Goal: Information Seeking & Learning: Learn about a topic

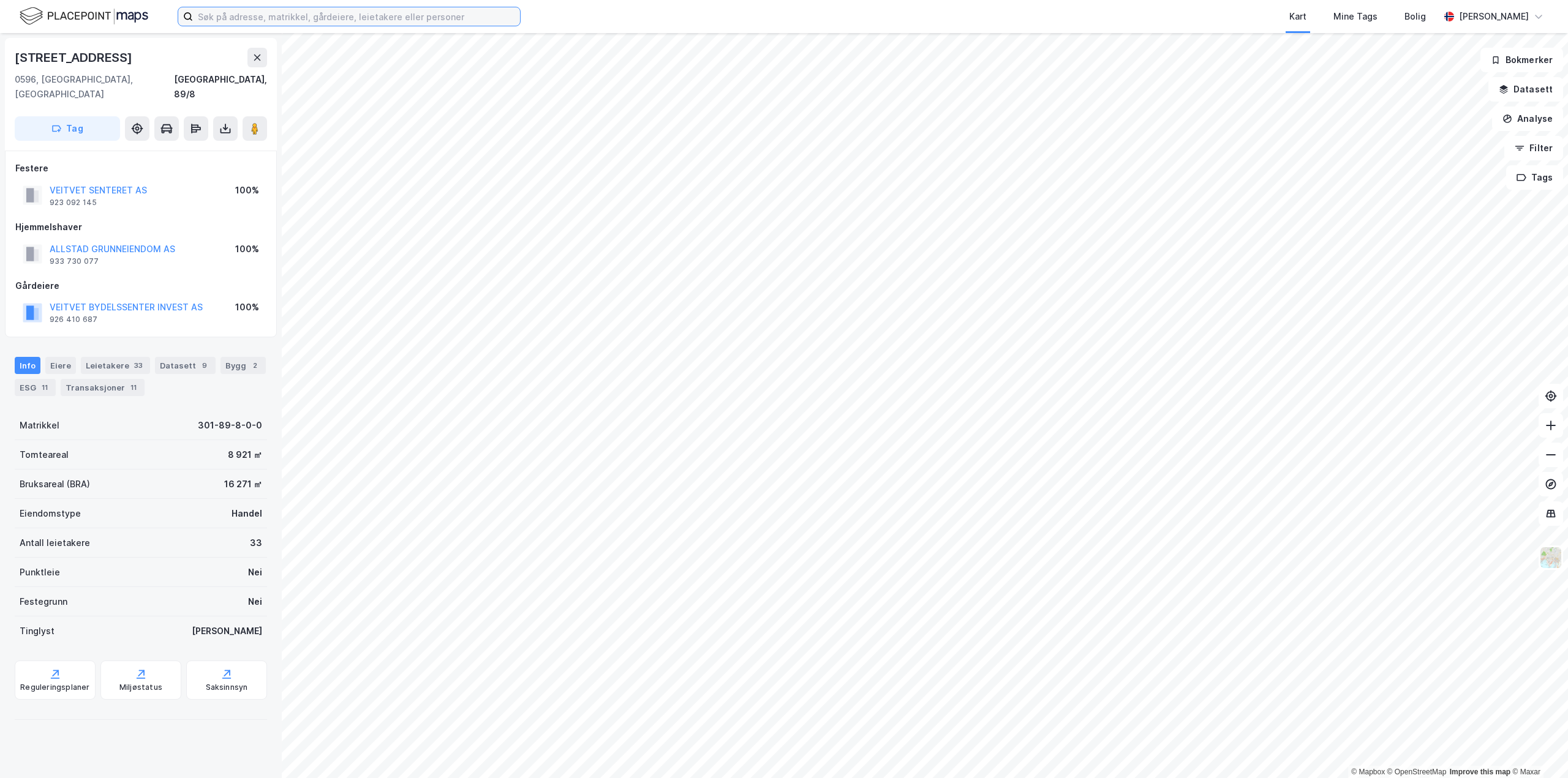
click at [296, 18] on input at bounding box center [356, 16] width 327 height 18
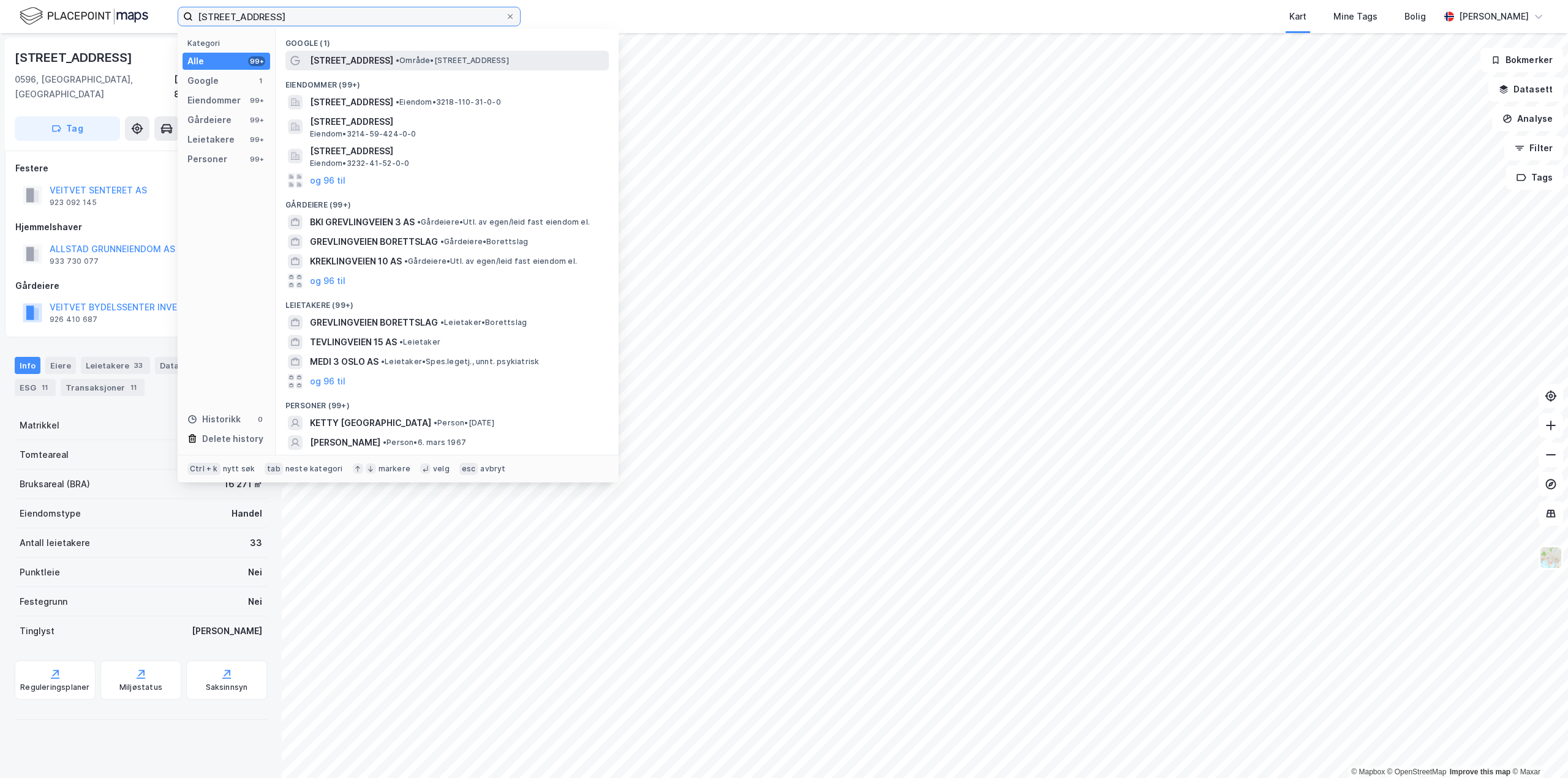
type input "grevlingveien 3 oslo"
click at [432, 60] on span "• Område • Grevlingveien 3, 2014 Blystadlia" at bounding box center [453, 60] width 113 height 10
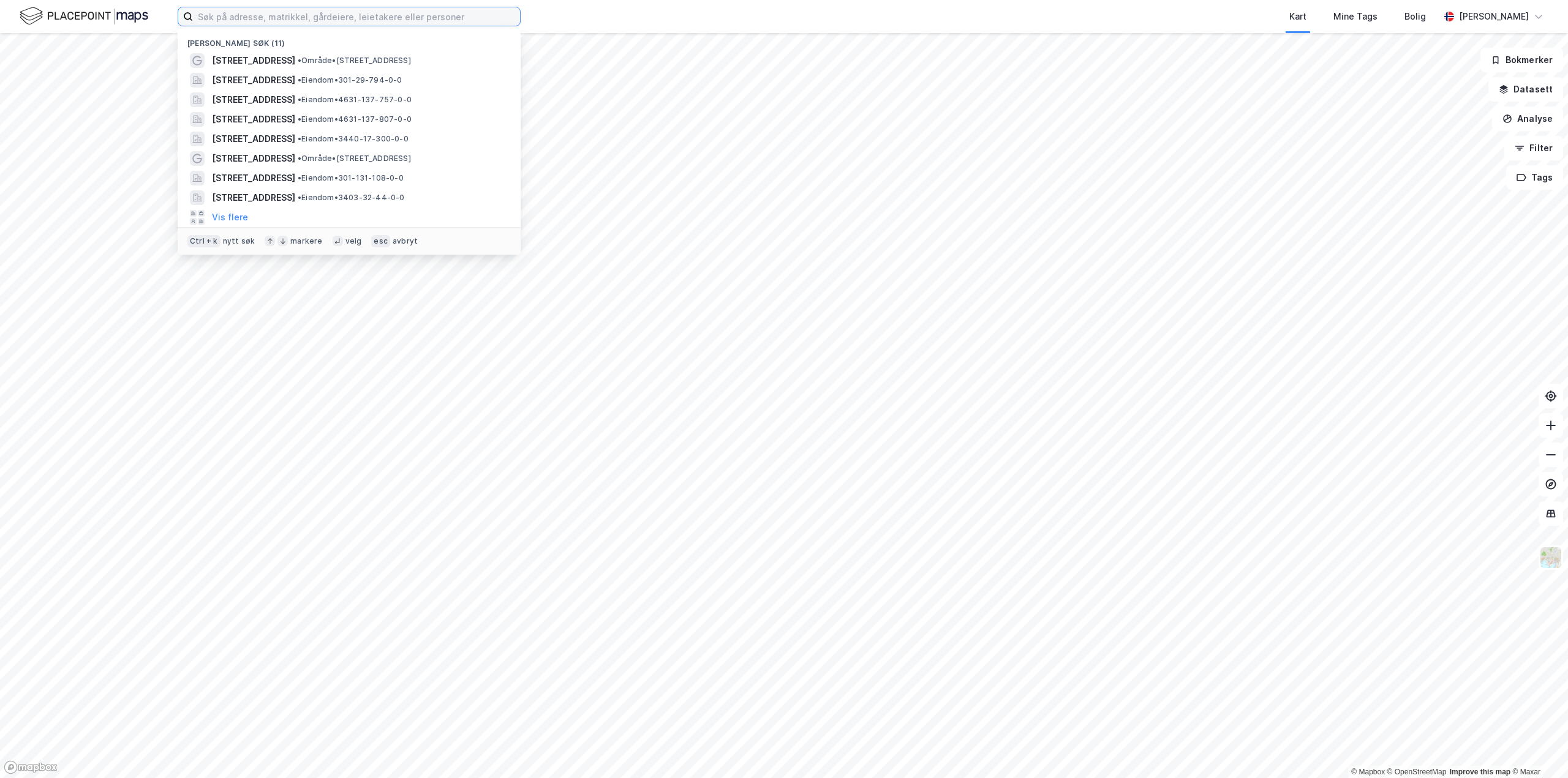
click at [482, 22] on input at bounding box center [356, 16] width 327 height 18
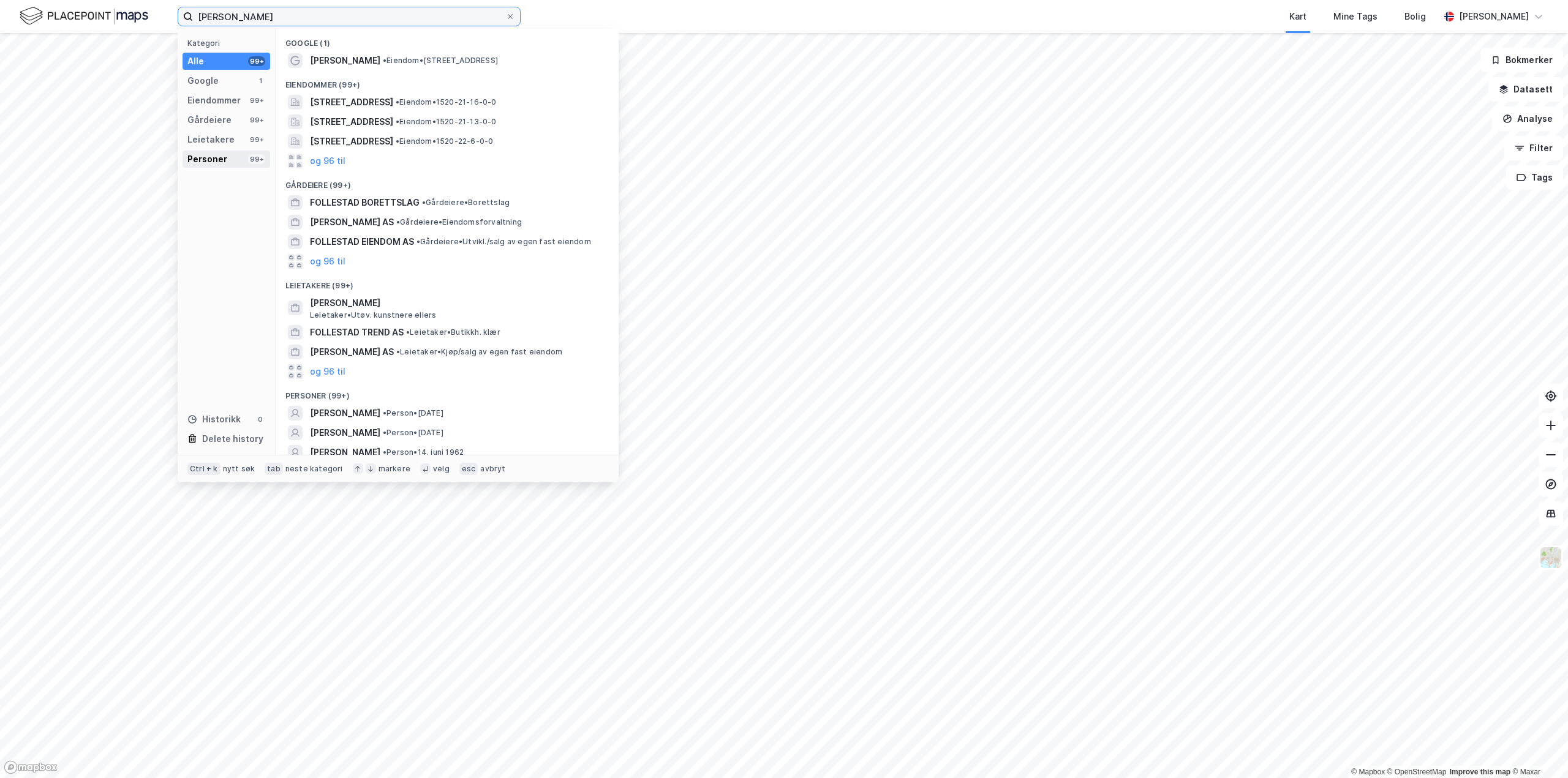
type input "erik follestad"
click at [219, 156] on div "Personer" at bounding box center [207, 159] width 40 height 15
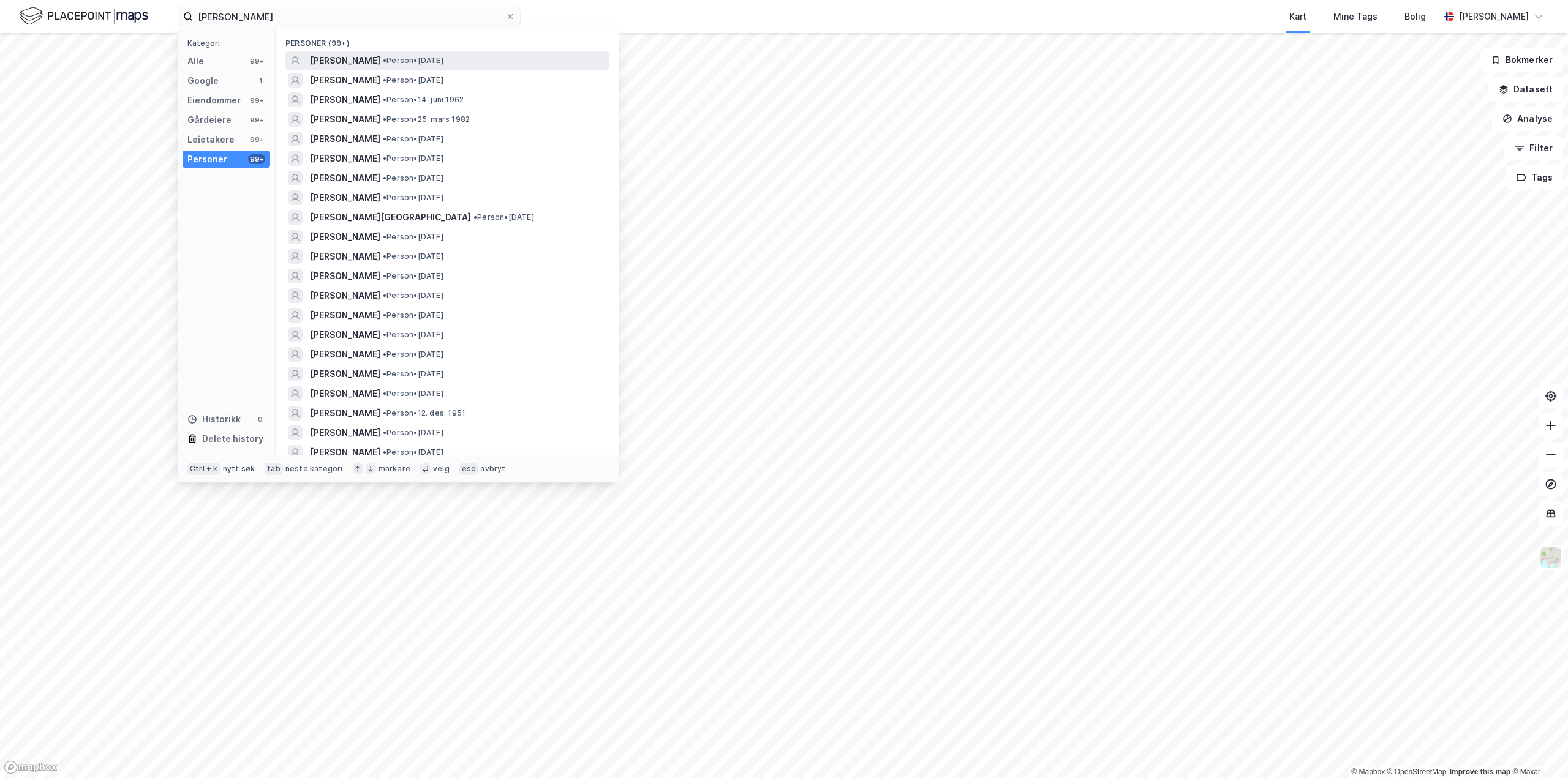
click at [381, 55] on div "ERIK FOLLESTAD • Person • 22. juni 1989" at bounding box center [458, 61] width 296 height 15
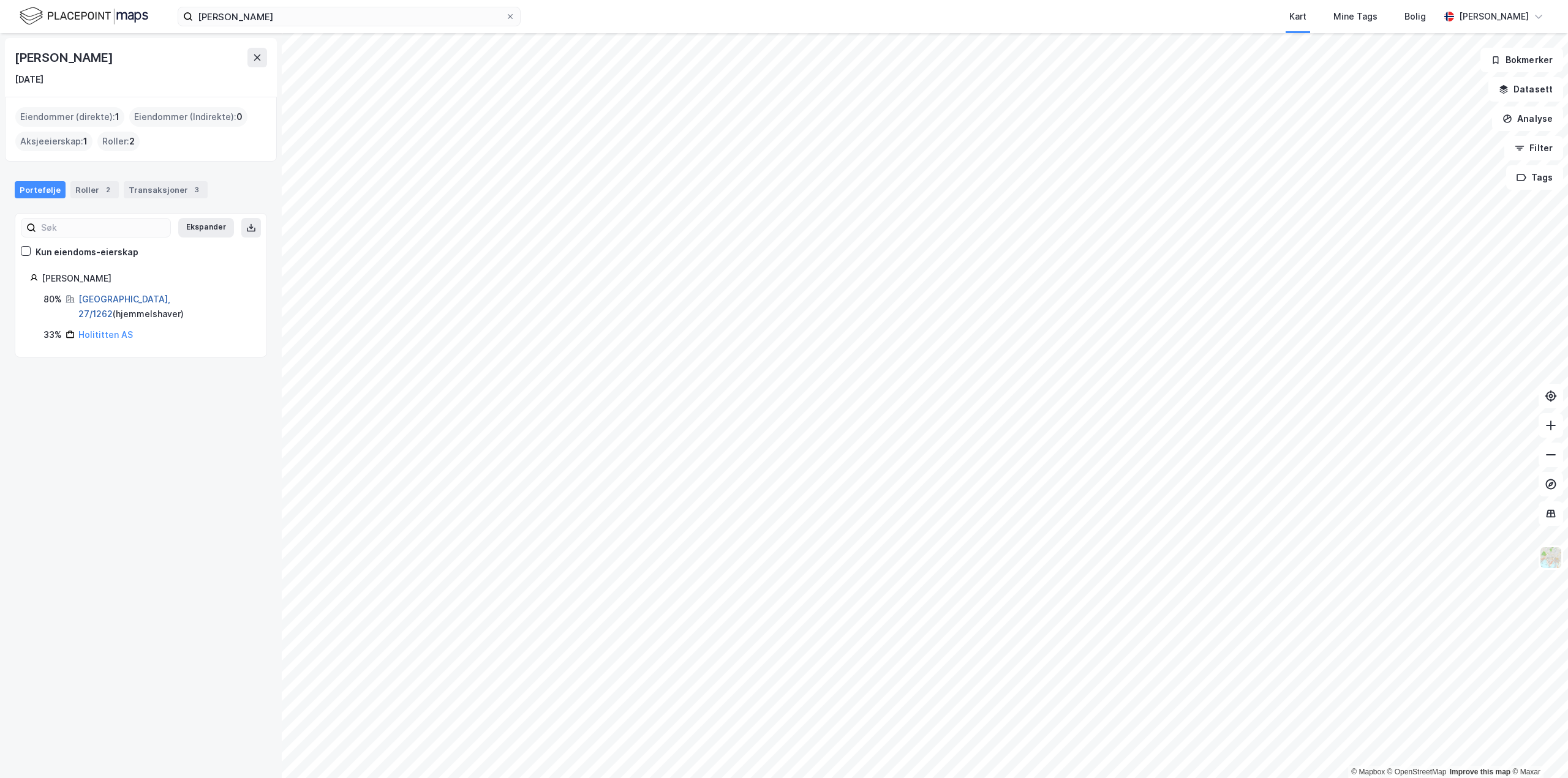
click at [96, 296] on link "Oslo, 27/1262" at bounding box center [124, 307] width 92 height 25
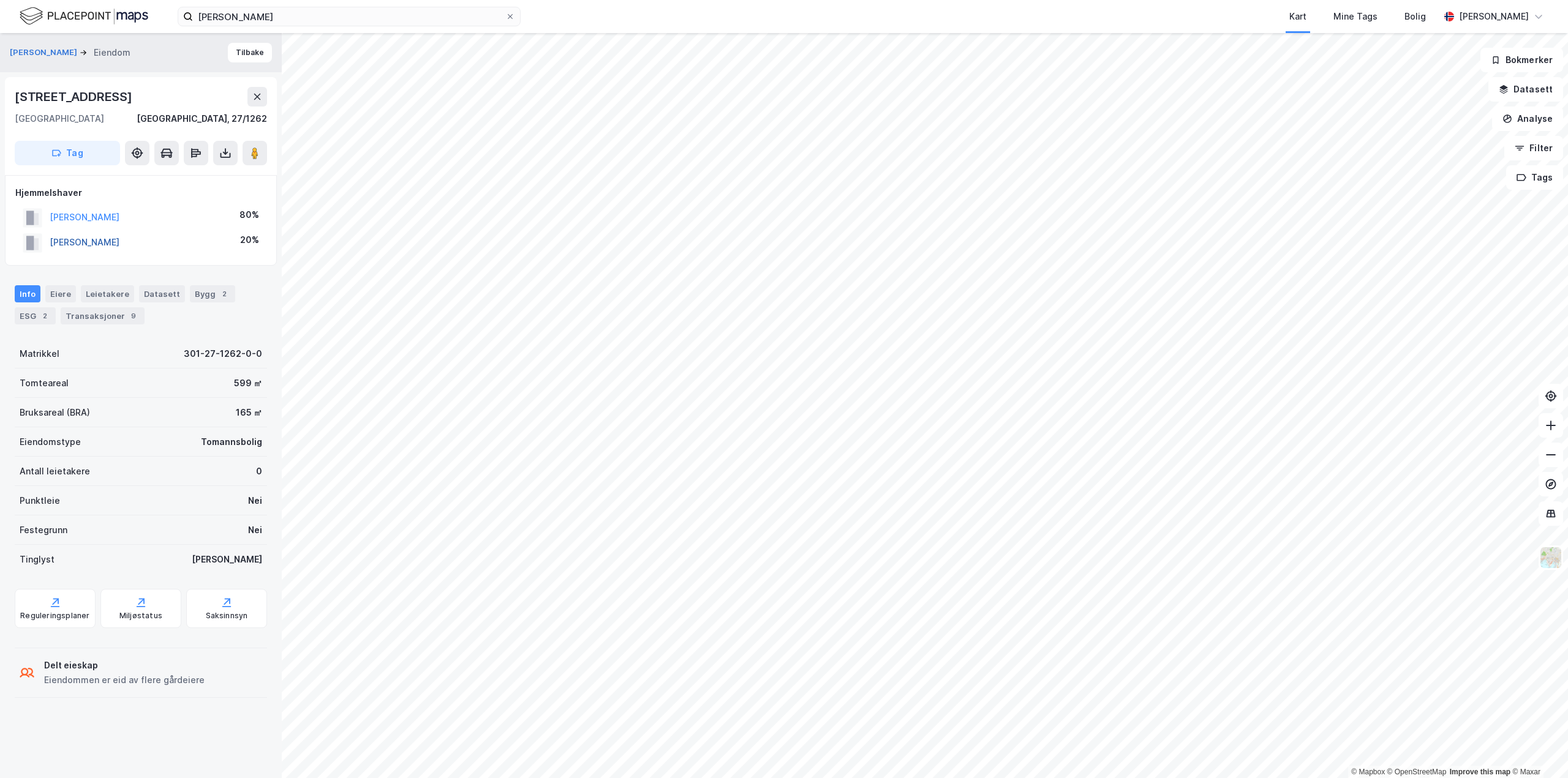
click at [0, 0] on button "SCHISTAD INGVILD" at bounding box center [0, 0] width 0 height 0
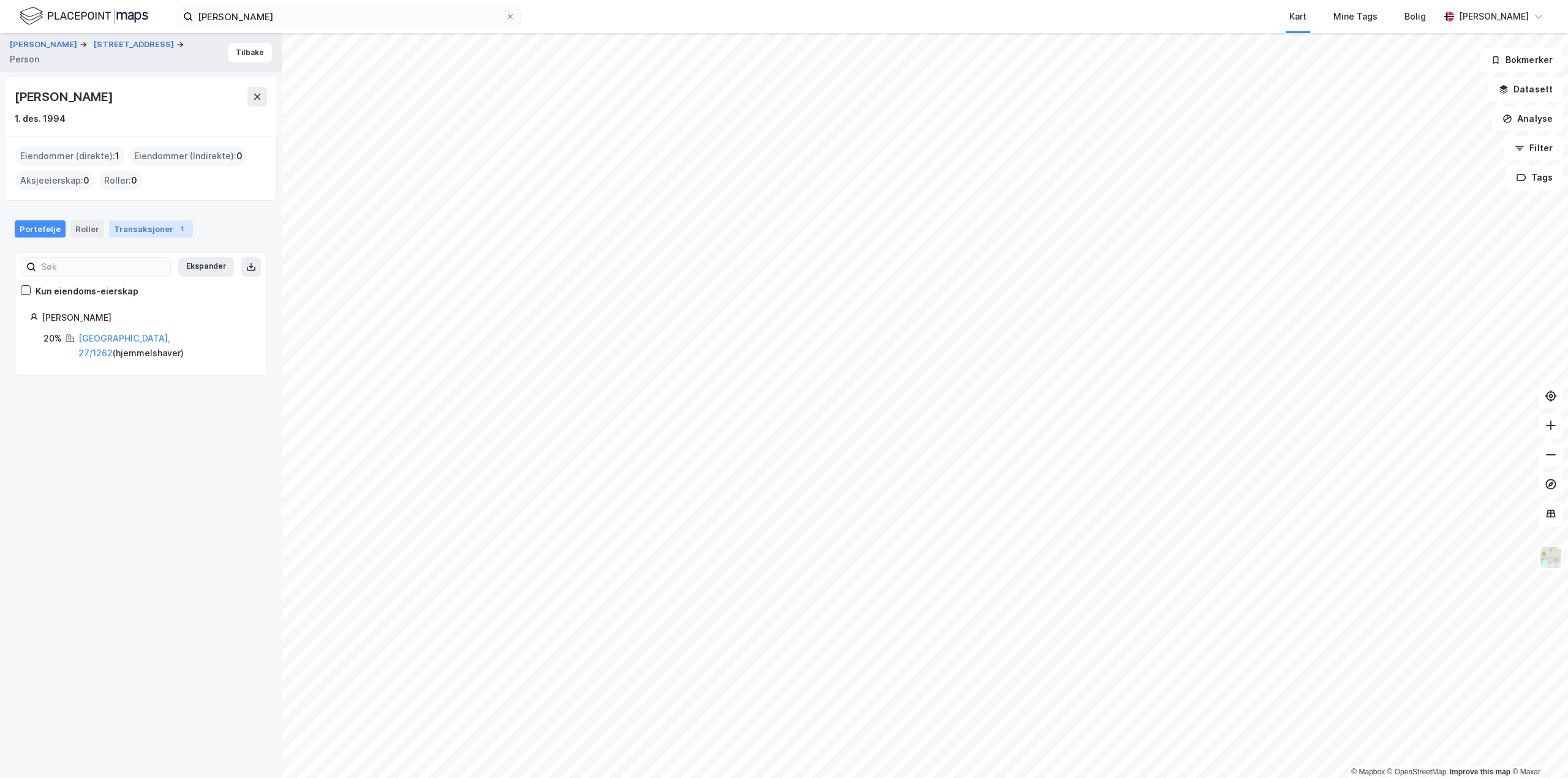
click at [120, 222] on div "Transaksjoner 1" at bounding box center [150, 229] width 84 height 17
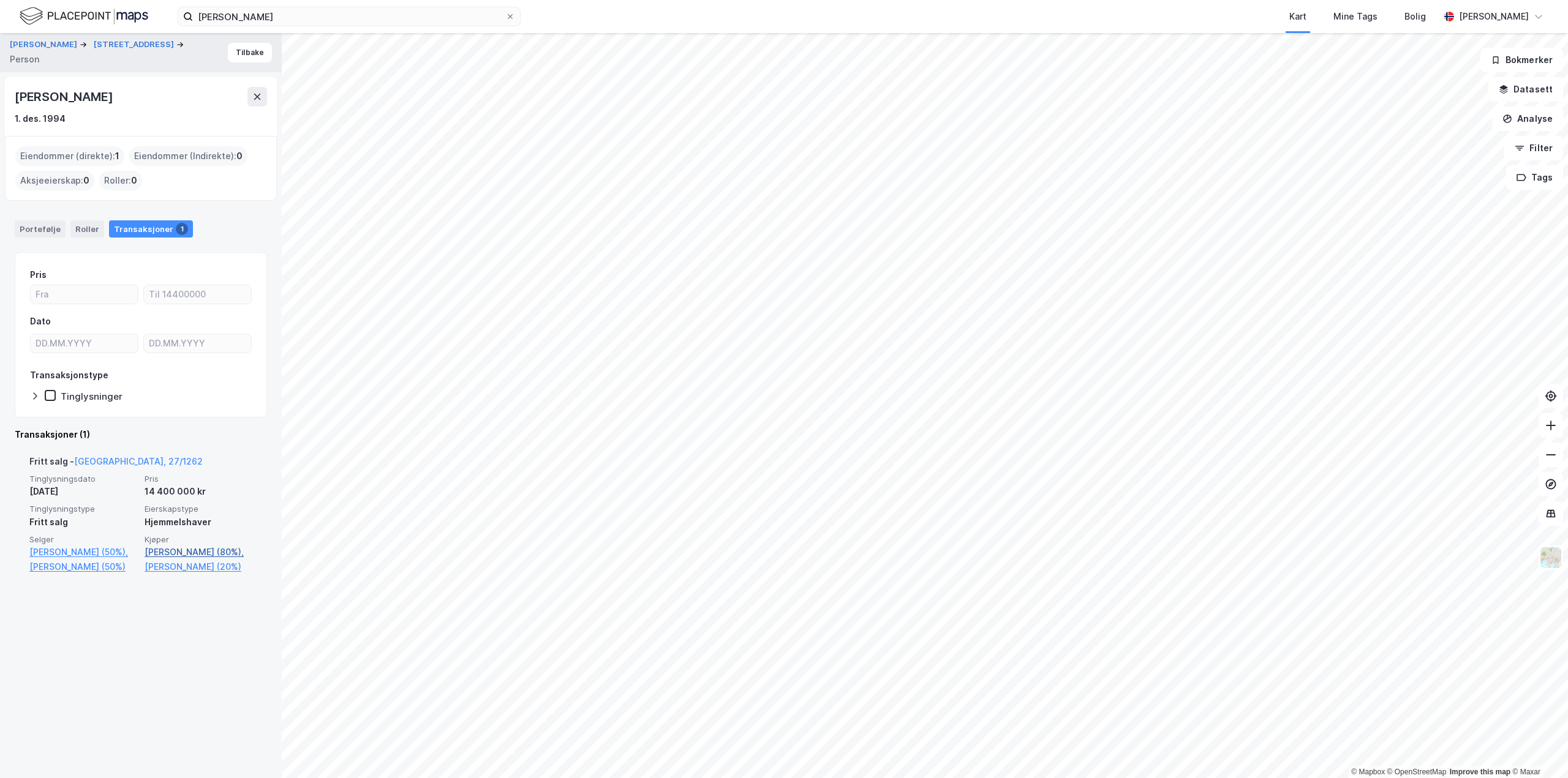
click at [168, 552] on link "Follestad Erik (80%)," at bounding box center [198, 552] width 108 height 15
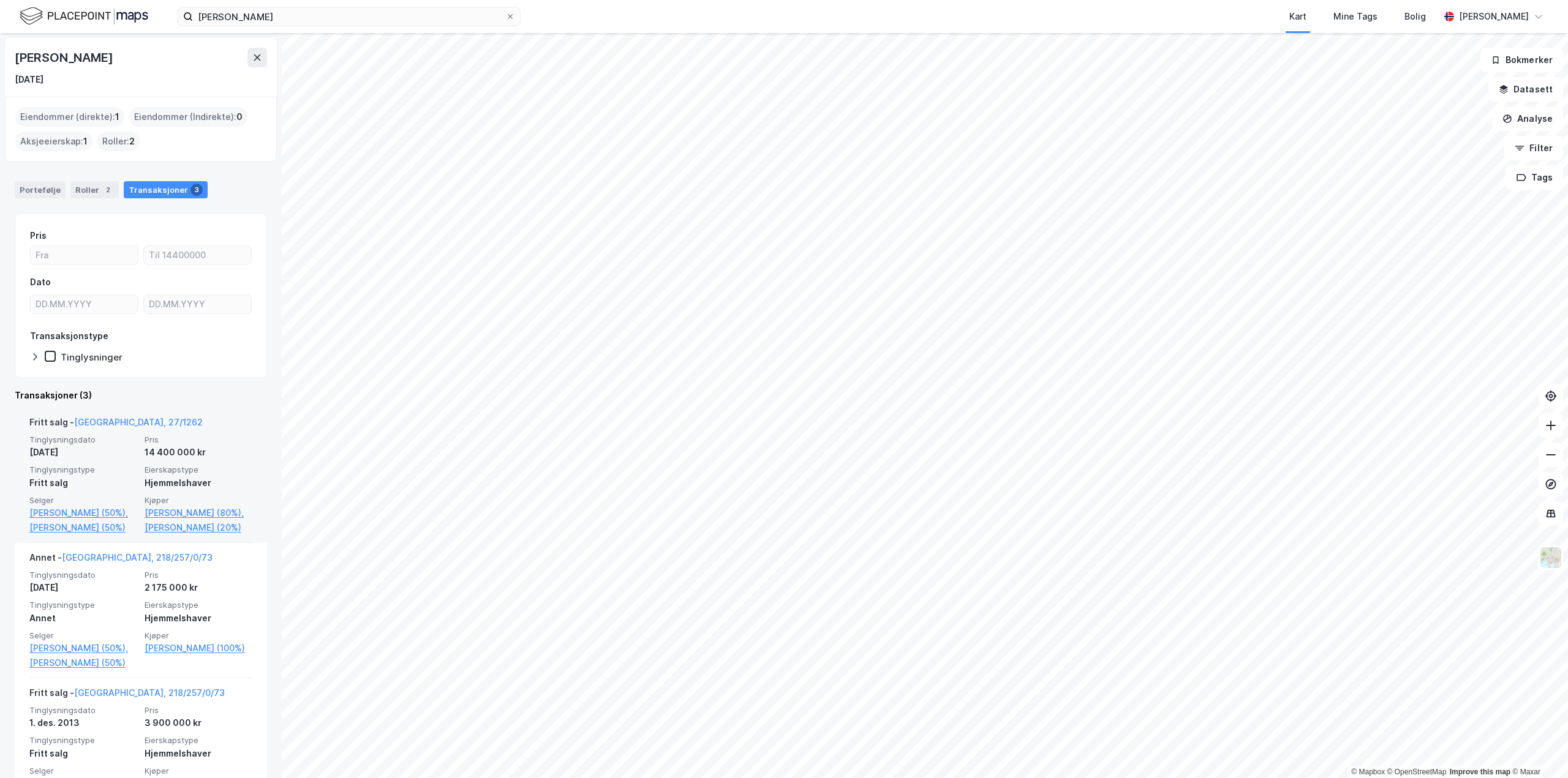
scroll to position [108, 0]
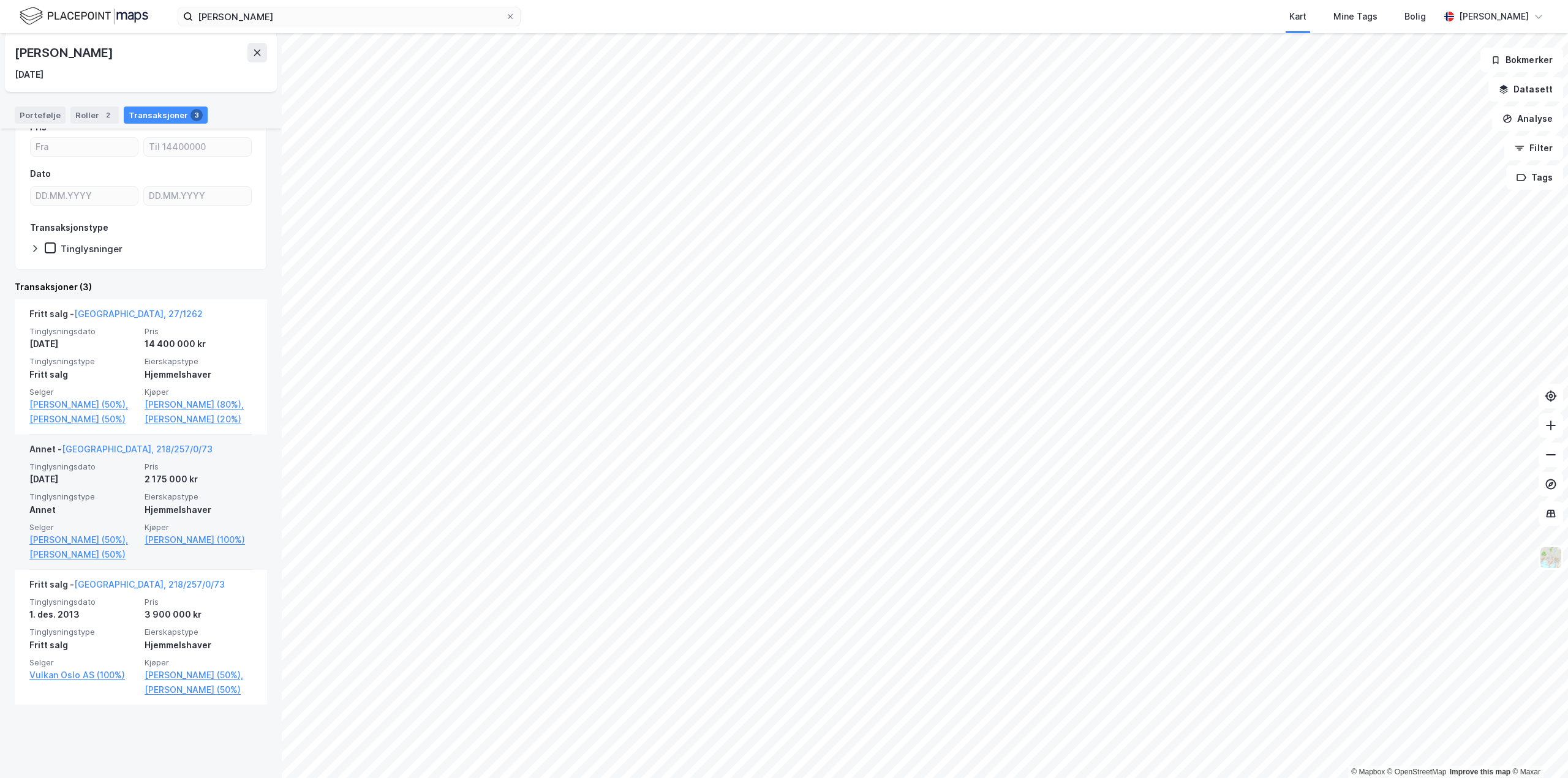
click at [107, 462] on div "Annet - Oslo, 218/257/0/73" at bounding box center [121, 452] width 183 height 20
click at [113, 454] on link "Oslo, 218/257/0/73" at bounding box center [137, 449] width 150 height 11
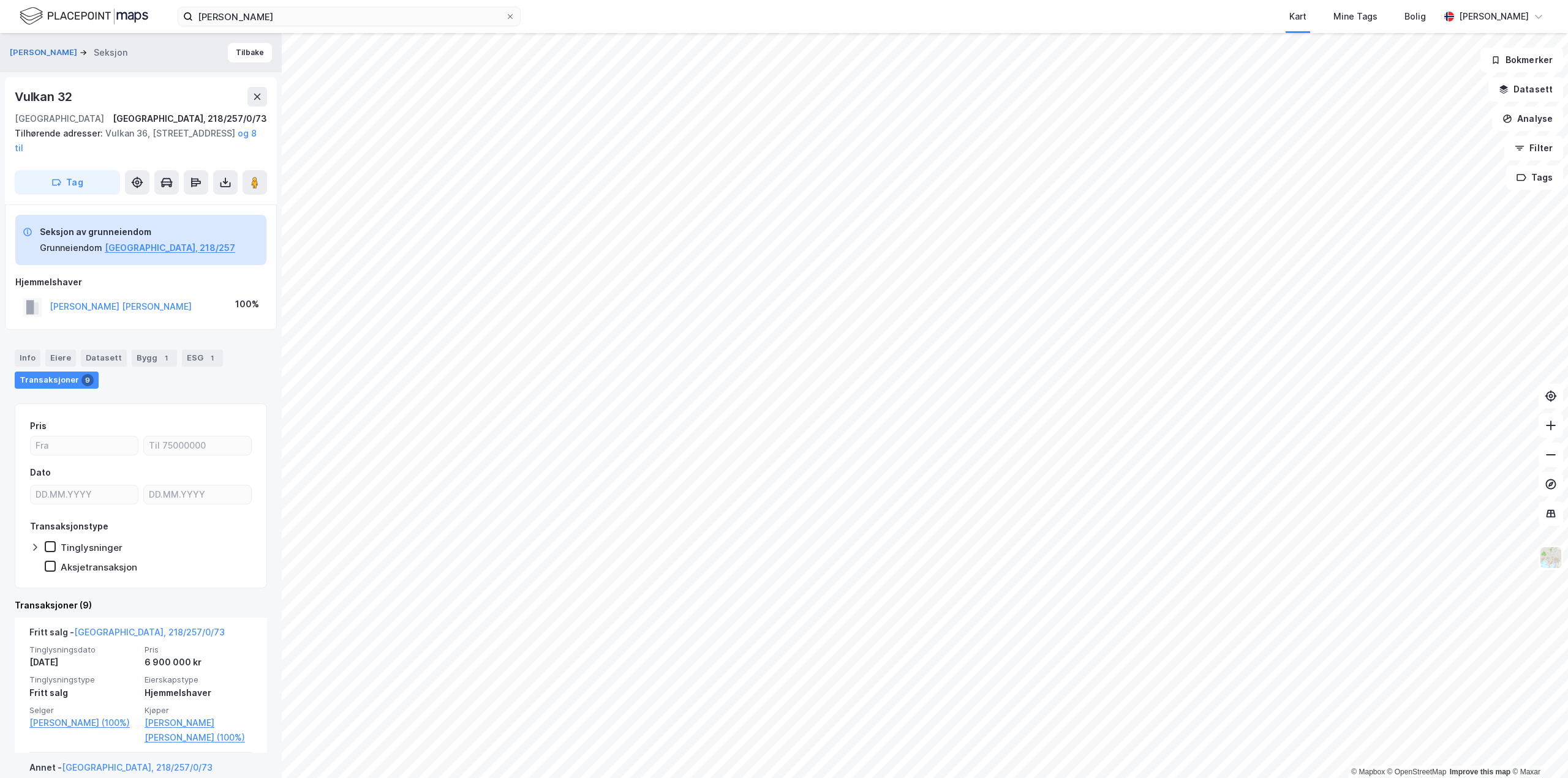
scroll to position [245, 0]
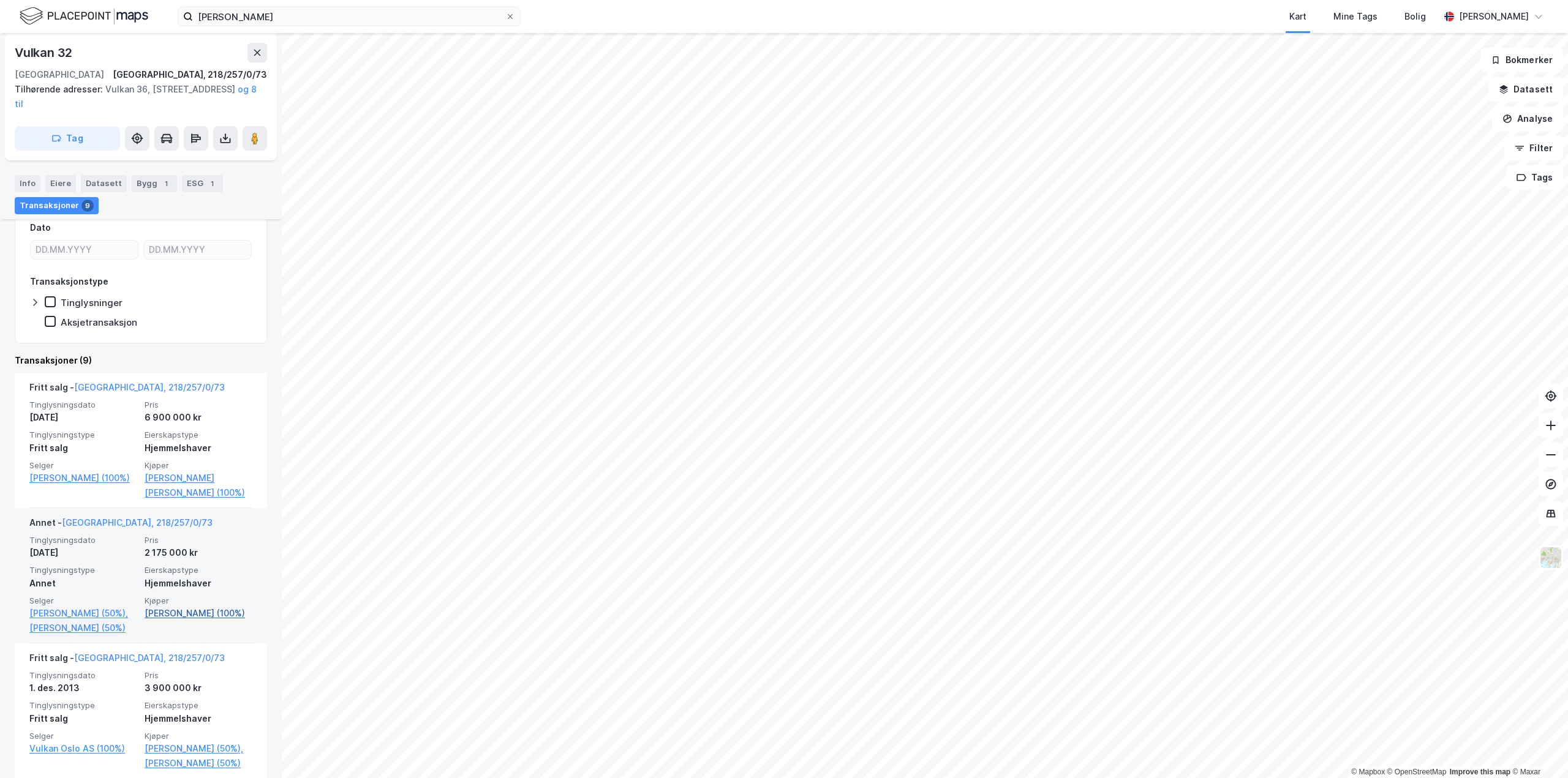
click at [173, 613] on link "Røisland-leween Martine H (100%)" at bounding box center [198, 613] width 108 height 15
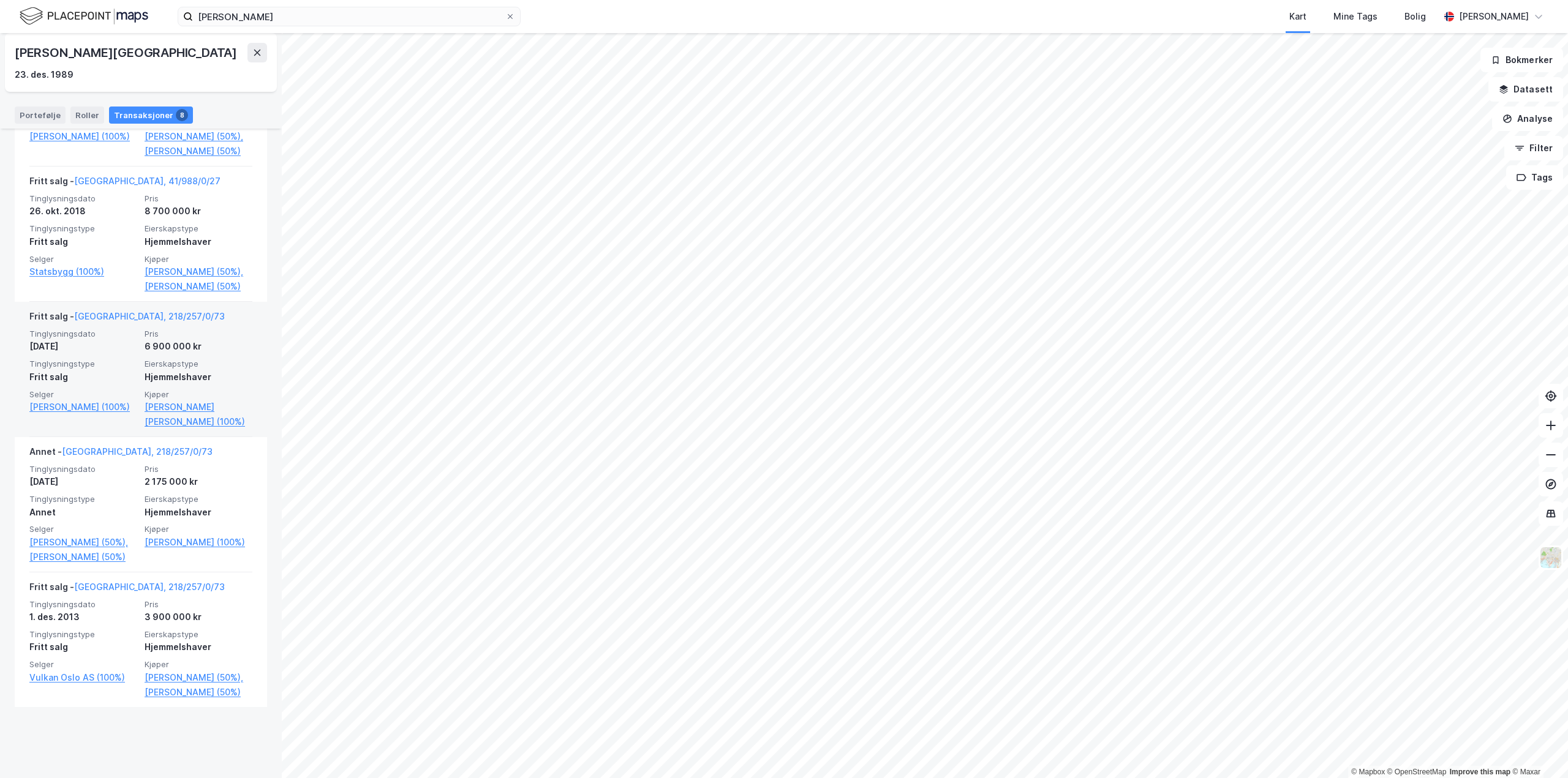
scroll to position [670, 0]
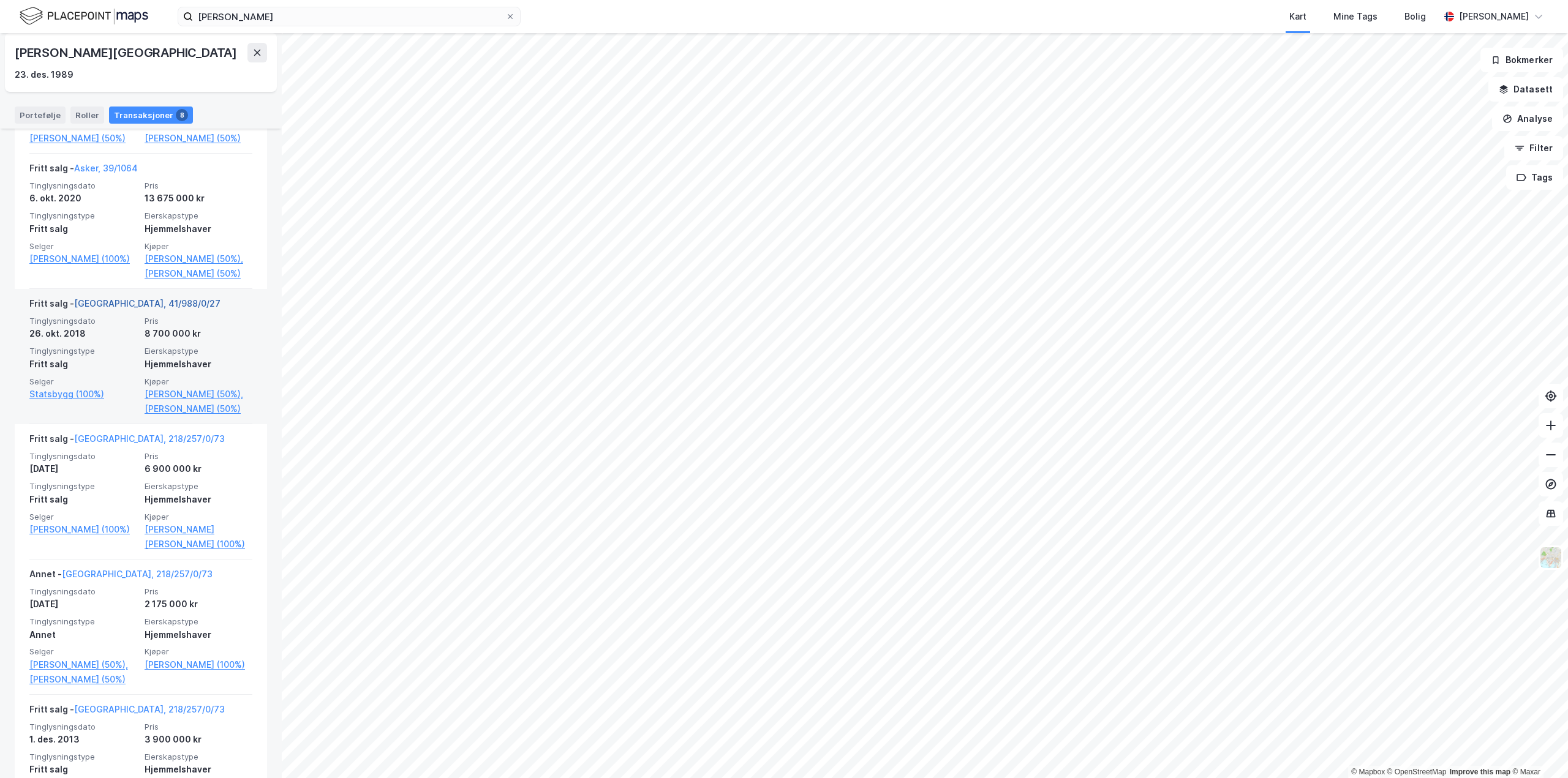
click at [127, 309] on link "Bærum, 41/988/0/27" at bounding box center [147, 303] width 146 height 11
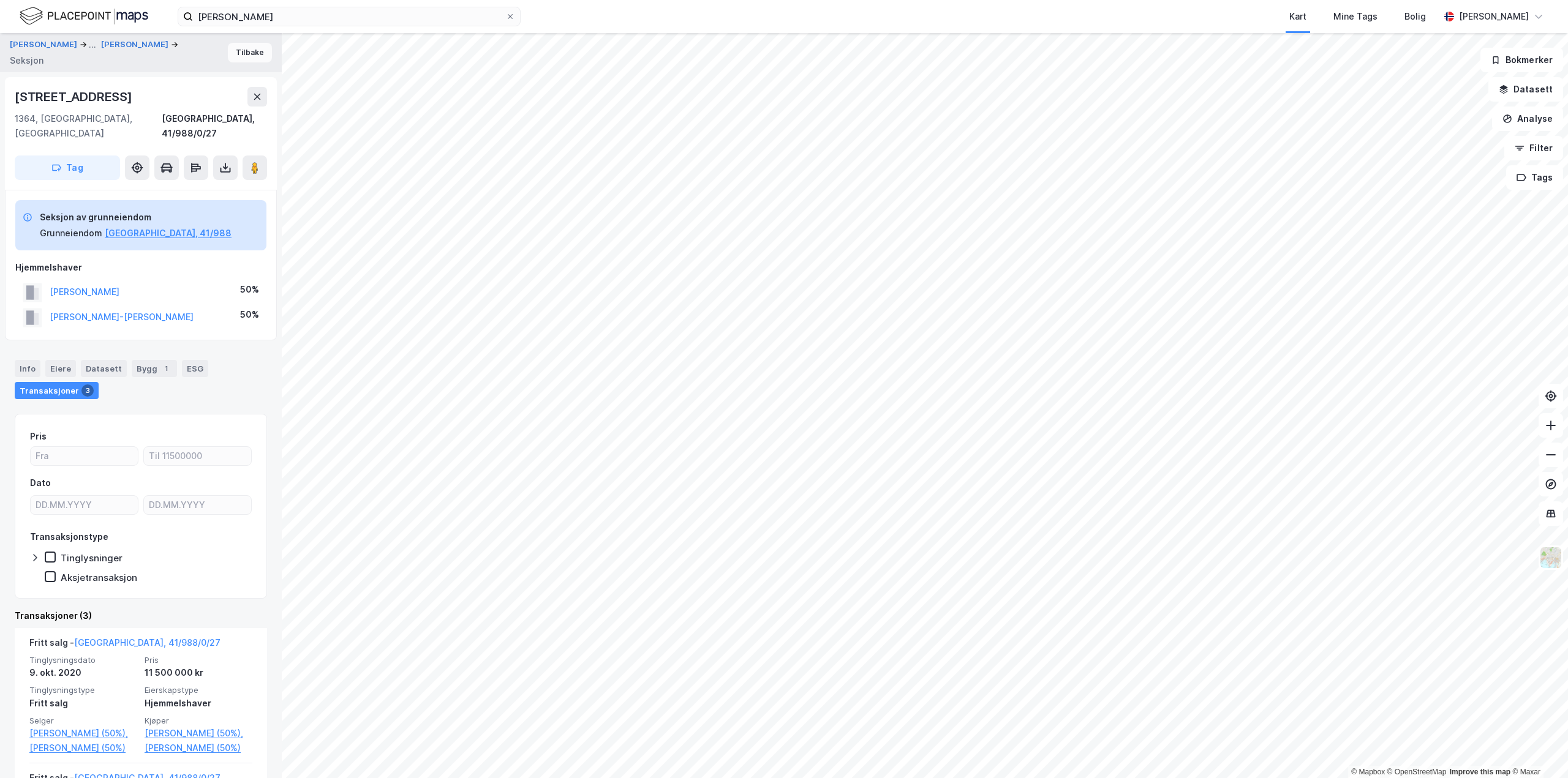
click at [241, 53] on button "Tilbake" at bounding box center [249, 53] width 44 height 20
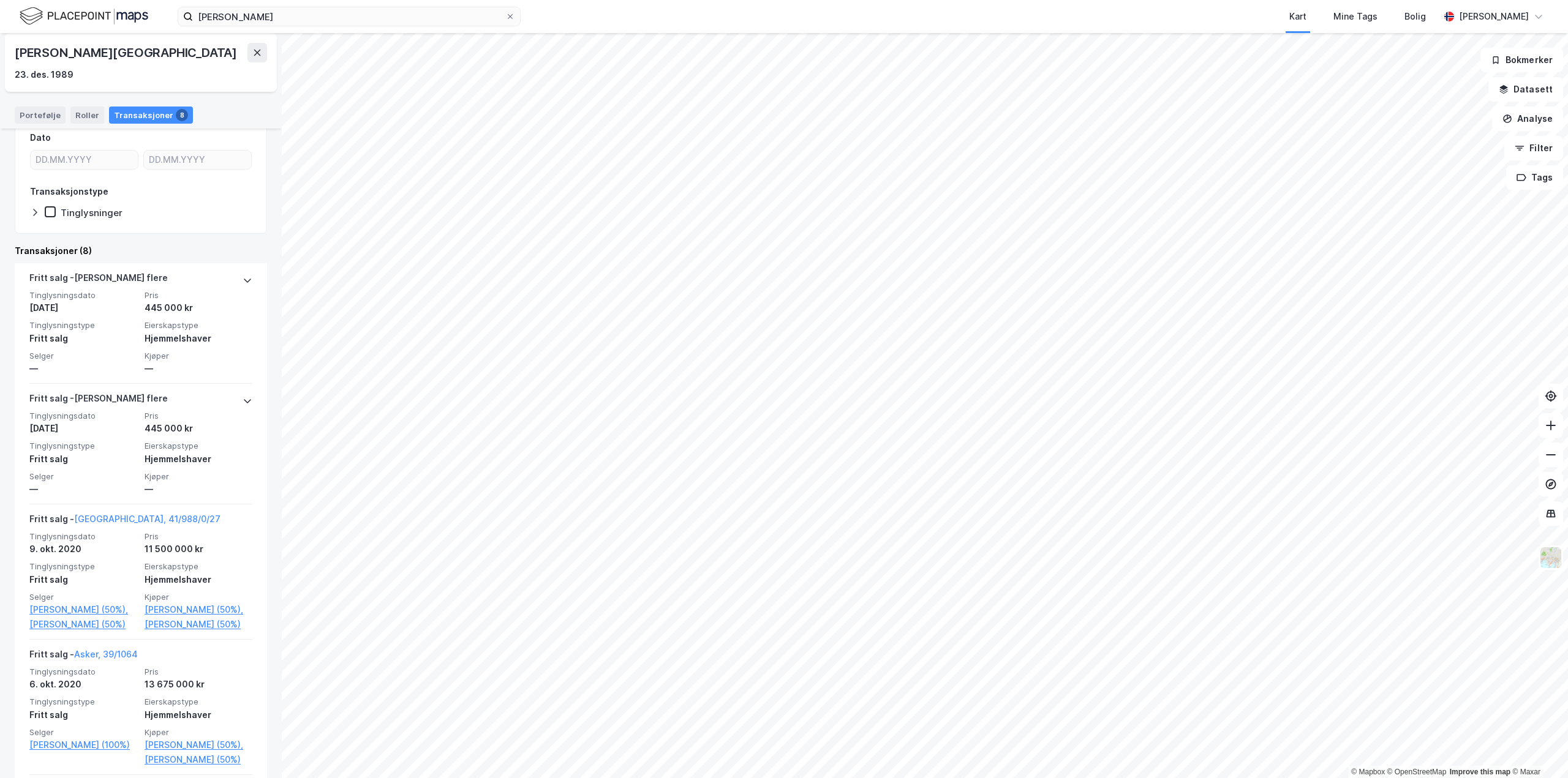
scroll to position [123, 0]
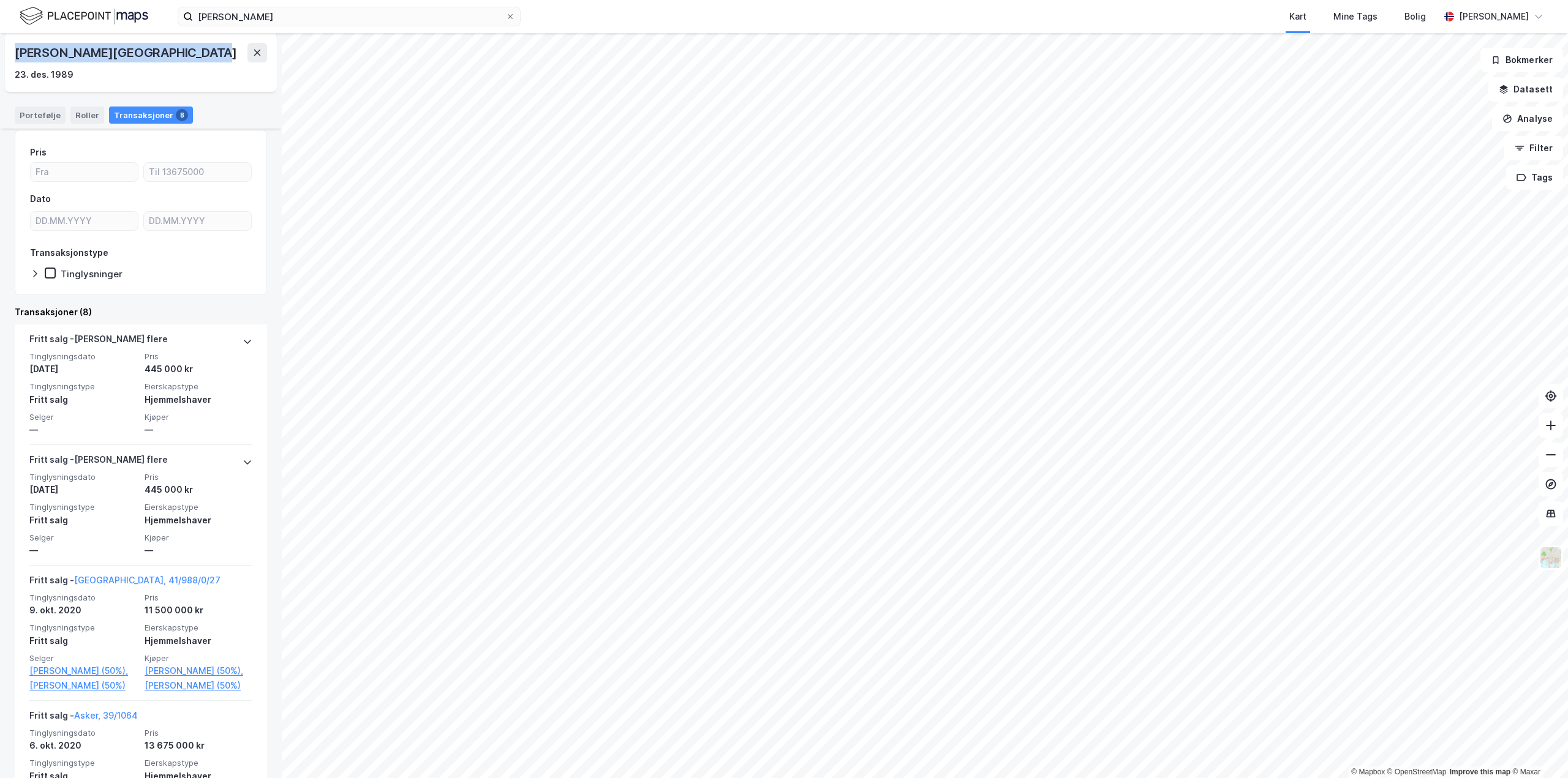
drag, startPoint x: 201, startPoint y: 49, endPoint x: 13, endPoint y: 50, distance: 188.0
click at [11, 50] on div "Martine Helen Røisland-Leween 23. des. 1989" at bounding box center [141, 62] width 272 height 59
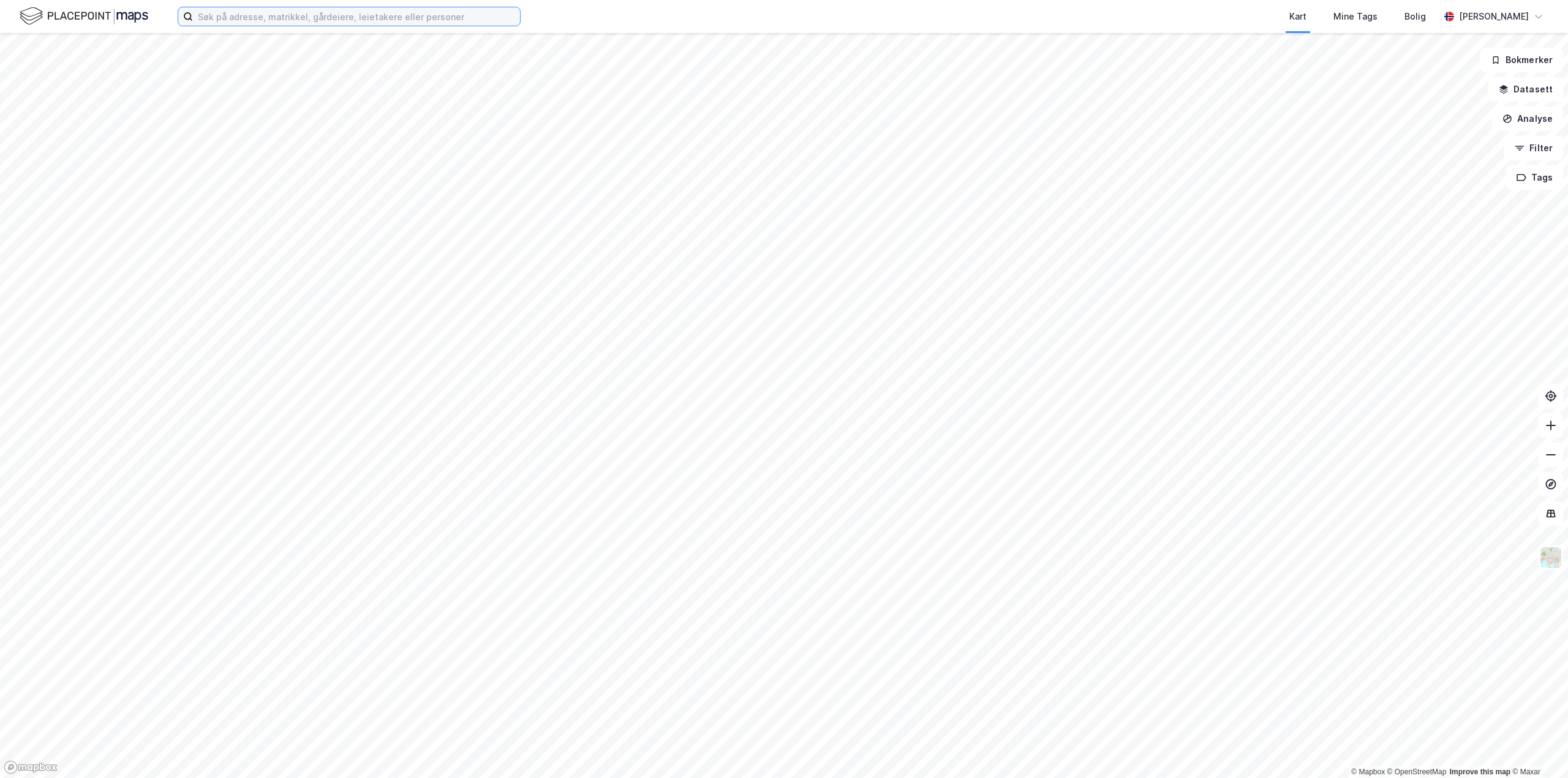
click at [425, 21] on input at bounding box center [356, 16] width 327 height 18
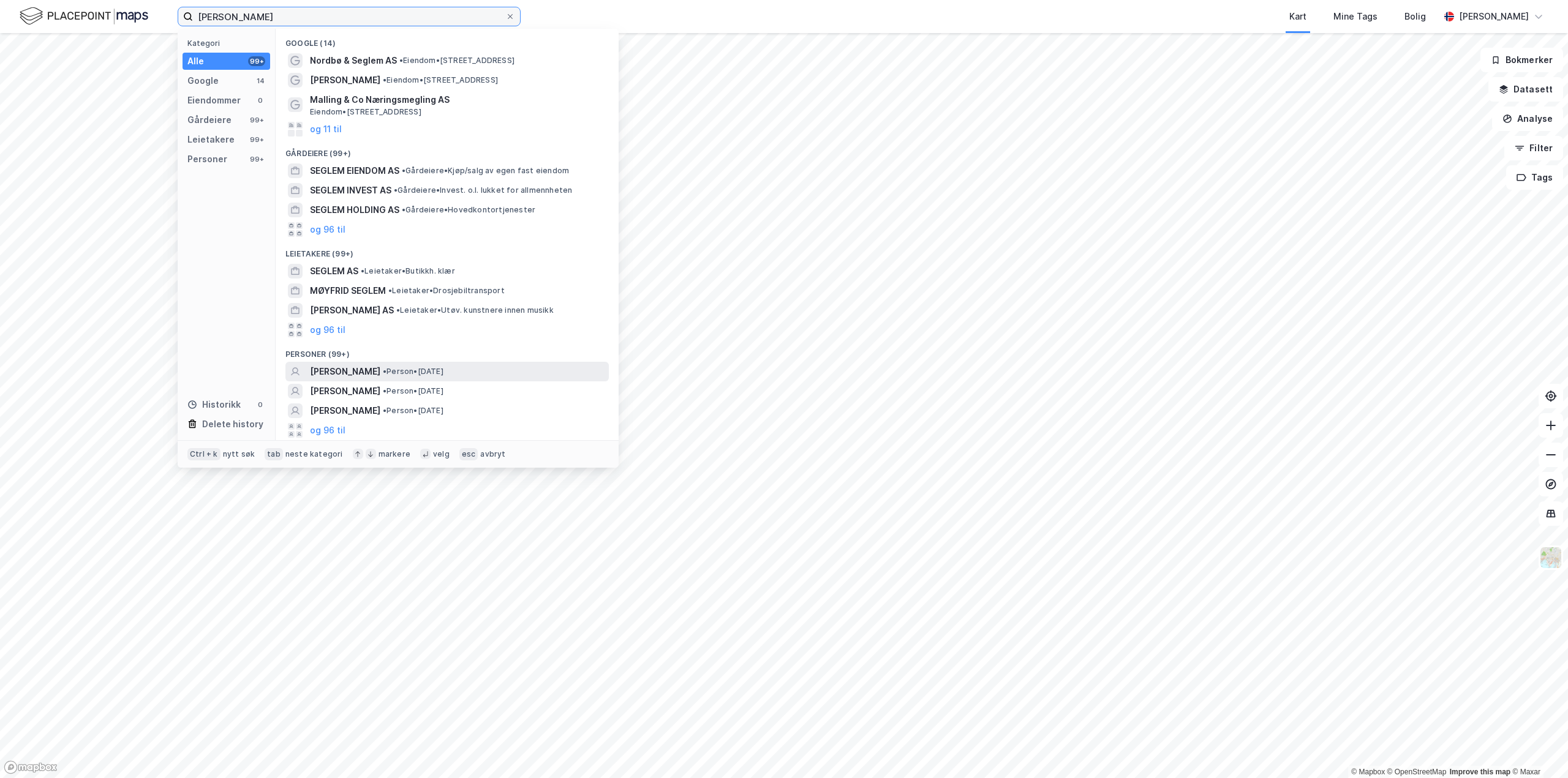
type input "frode seglem"
click at [348, 369] on span "FRODE SEGLEM" at bounding box center [345, 371] width 71 height 15
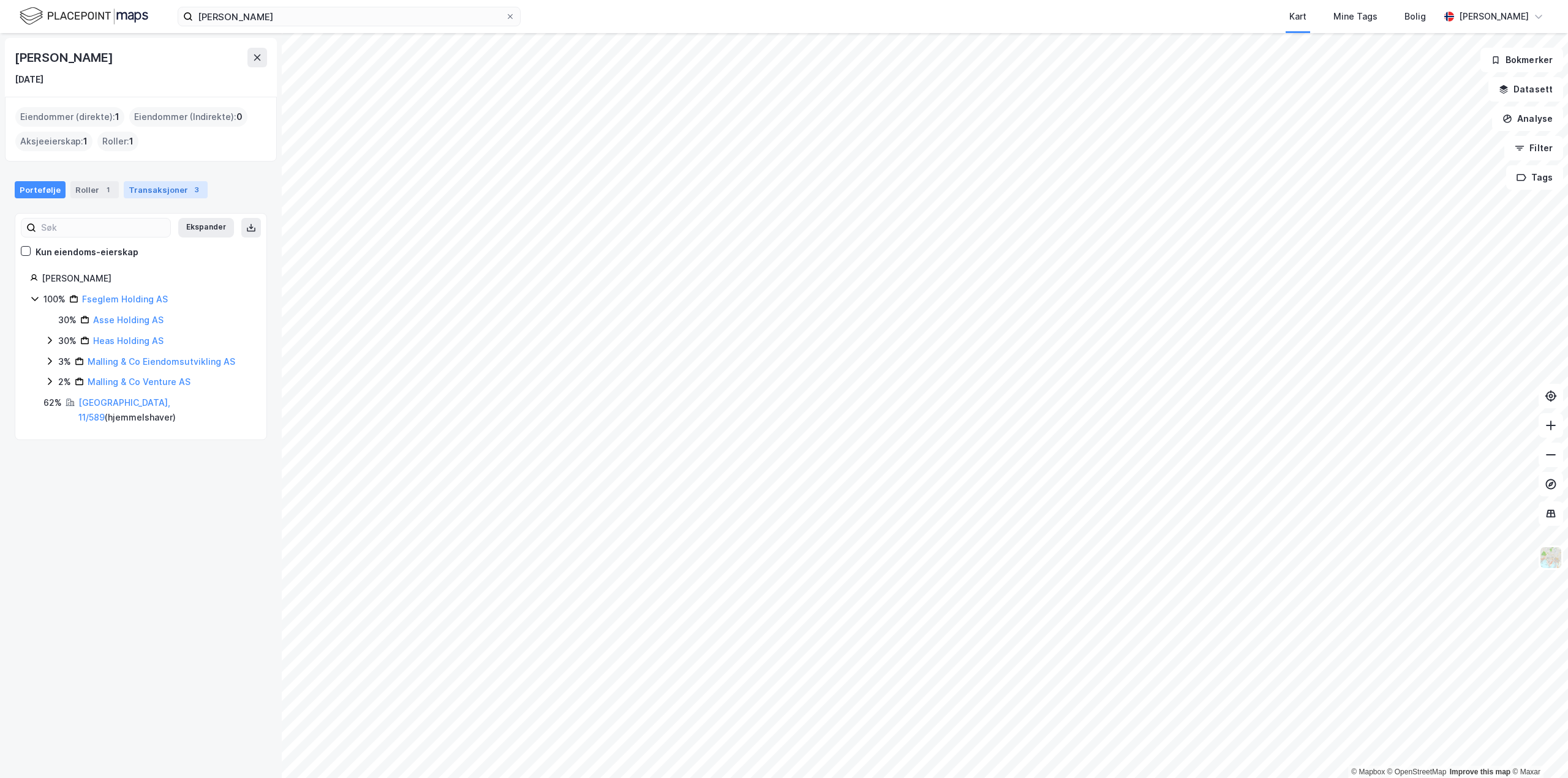
click at [172, 189] on div "Transaksjoner 3" at bounding box center [166, 190] width 84 height 17
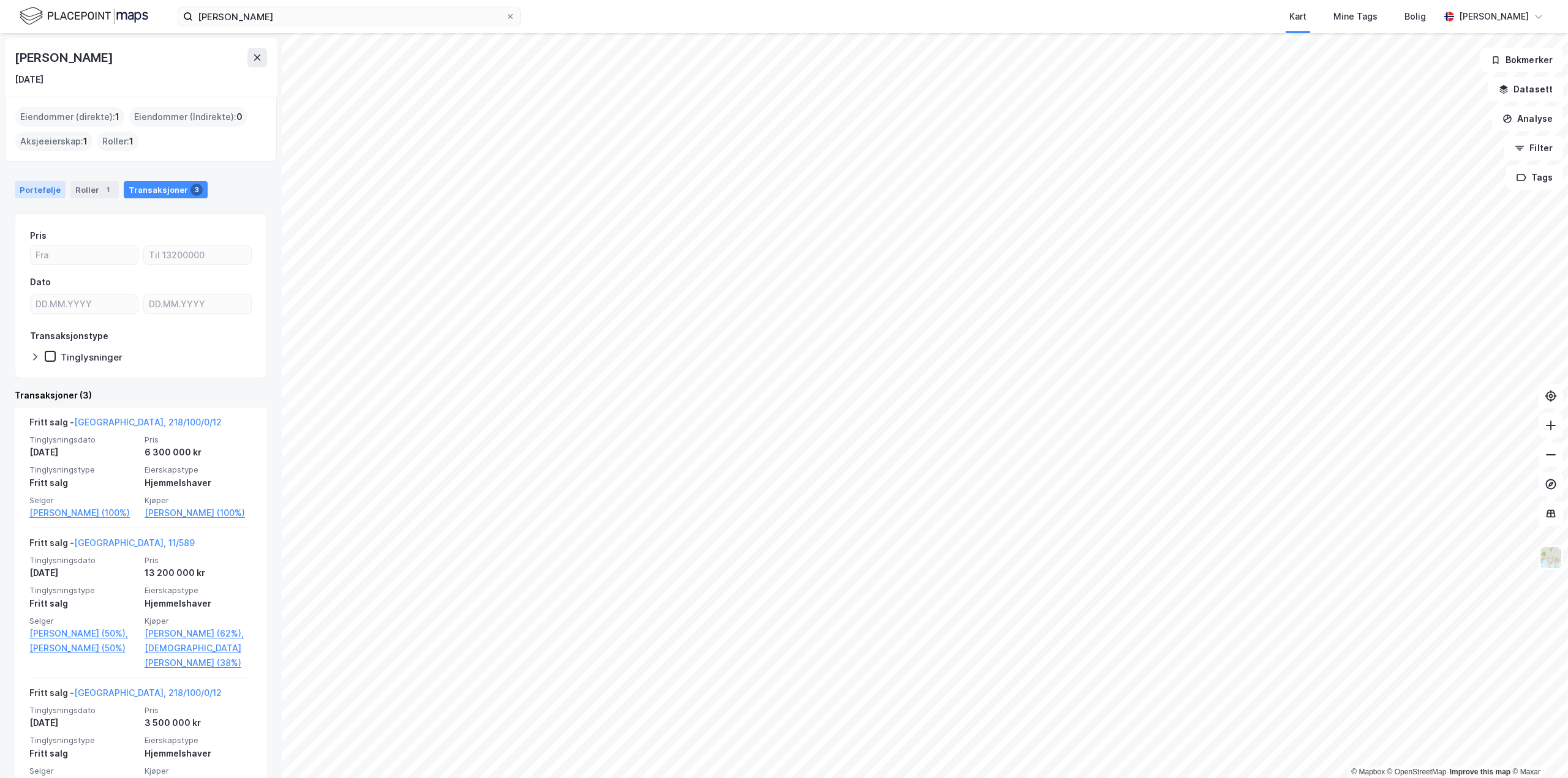
click at [44, 189] on div "Portefølje" at bounding box center [40, 190] width 51 height 17
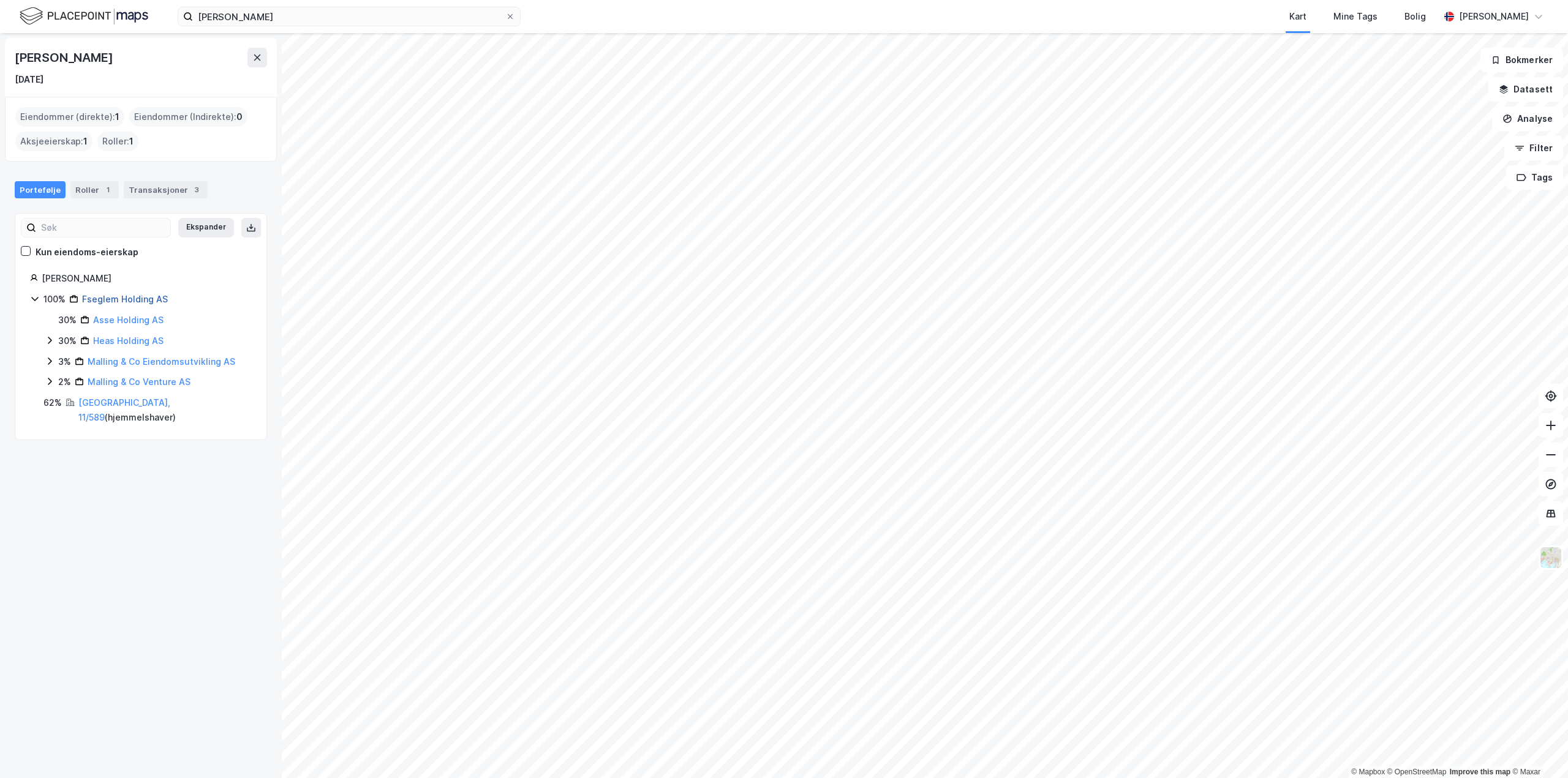
click at [119, 296] on link "Fseglem Holding AS" at bounding box center [125, 299] width 86 height 11
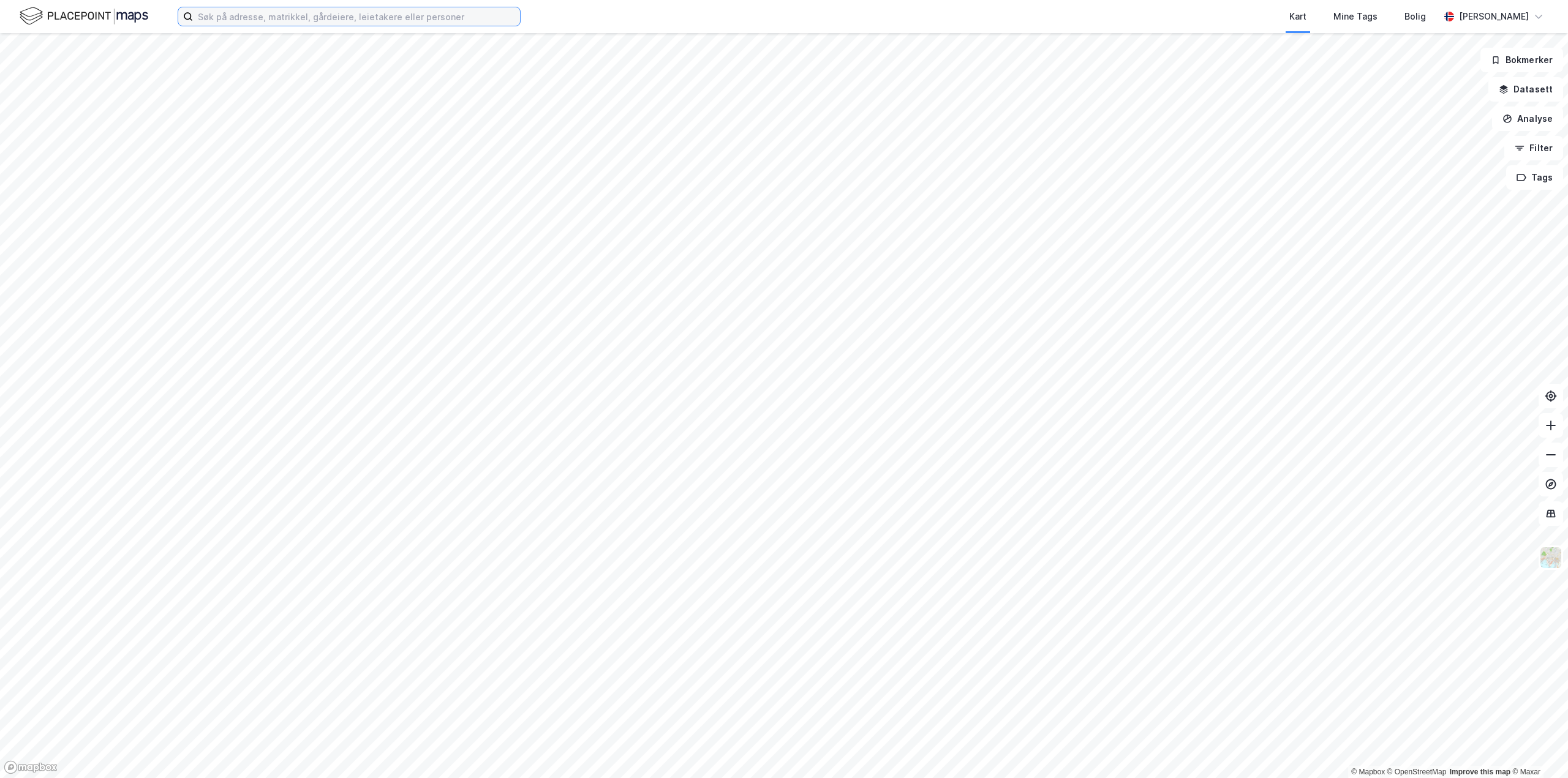
click at [423, 18] on input at bounding box center [356, 16] width 327 height 18
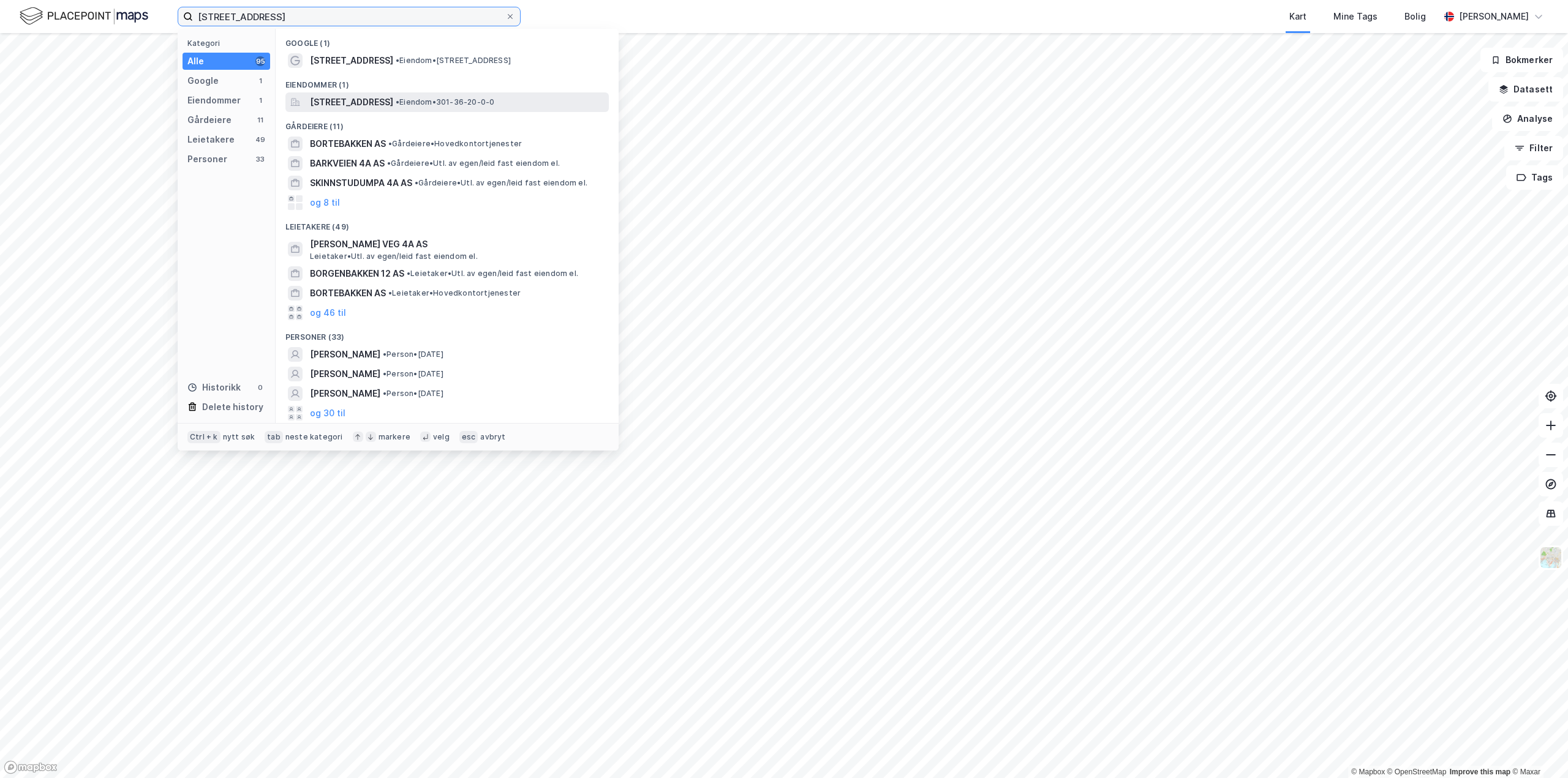
type input "borgenbakken 4a"
click at [373, 98] on span "[STREET_ADDRESS]" at bounding box center [352, 102] width 83 height 15
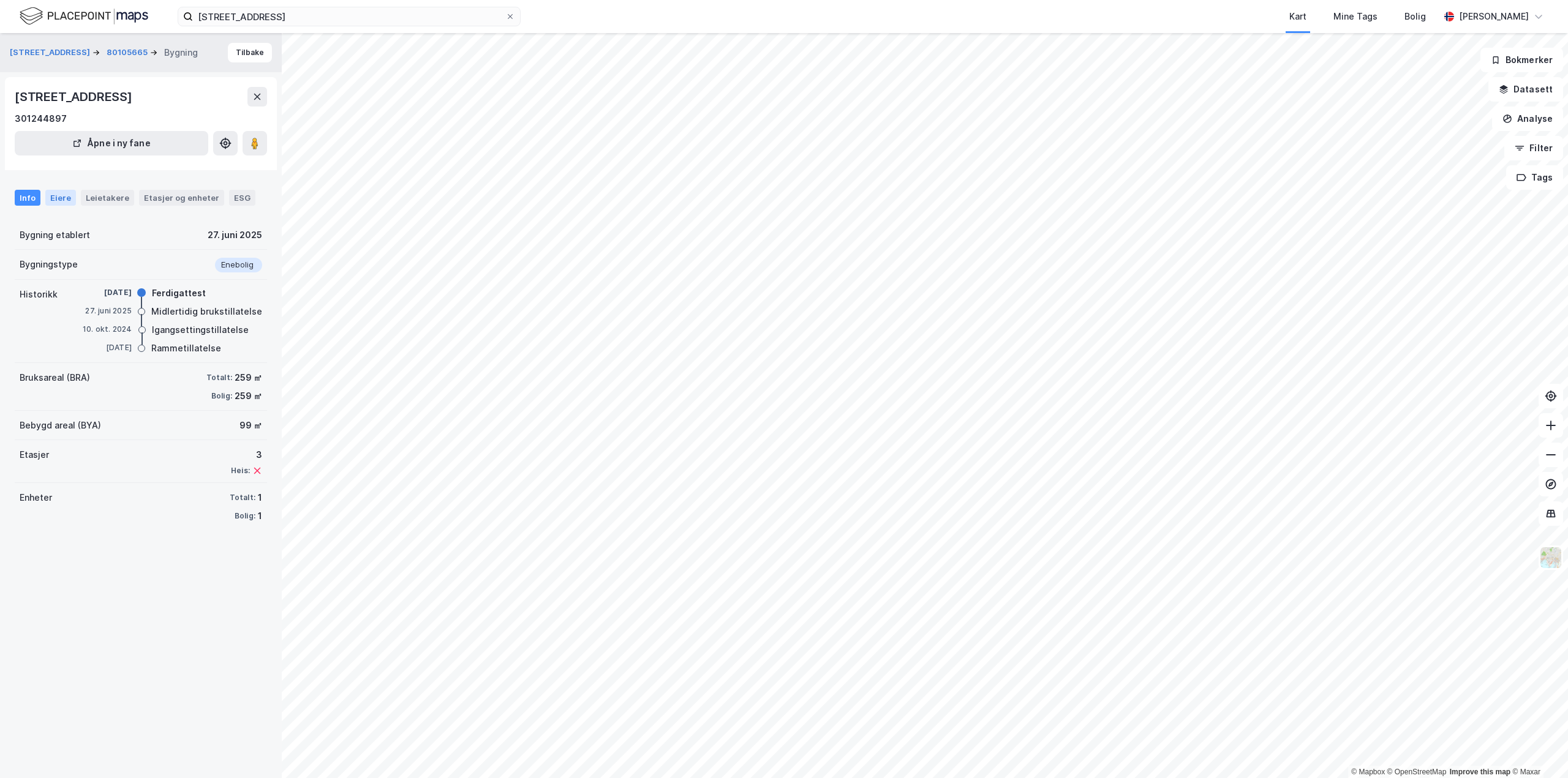
click at [67, 198] on div "Eiere" at bounding box center [61, 198] width 30 height 16
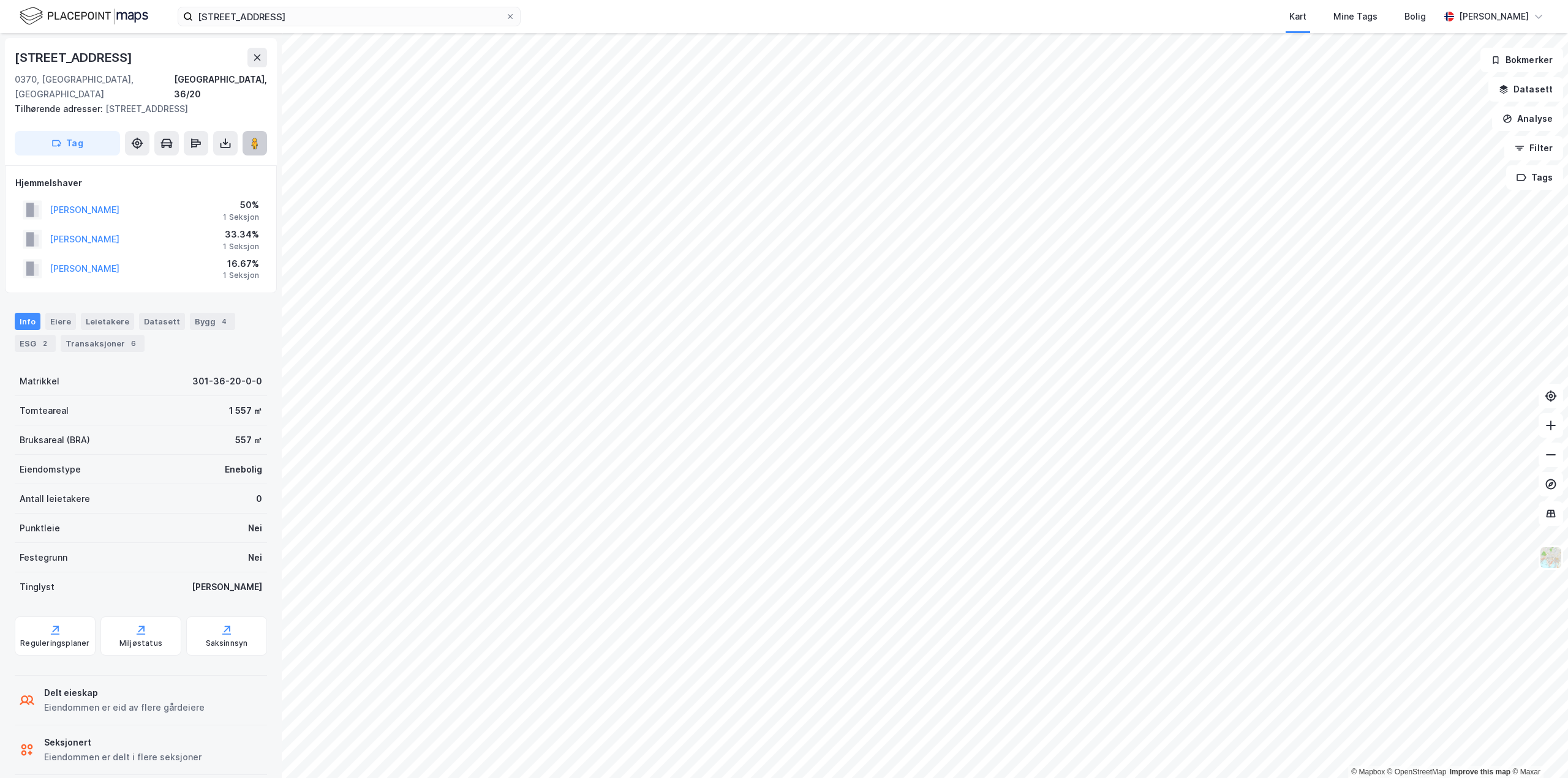
click at [243, 131] on button at bounding box center [255, 143] width 24 height 24
click at [0, 0] on button "MATRE JON ANDERS" at bounding box center [0, 0] width 0 height 0
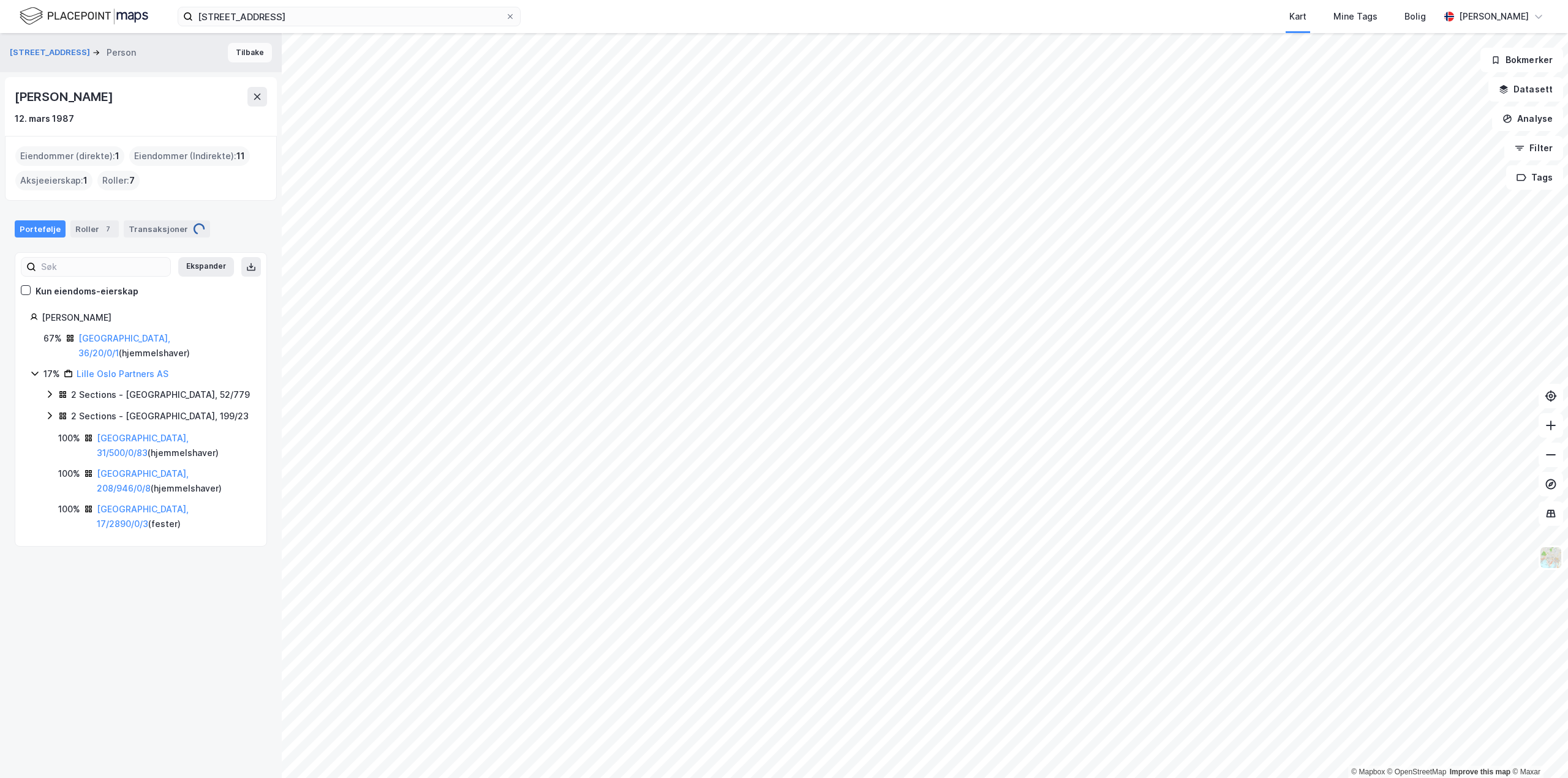
click at [240, 50] on button "Tilbake" at bounding box center [249, 53] width 44 height 20
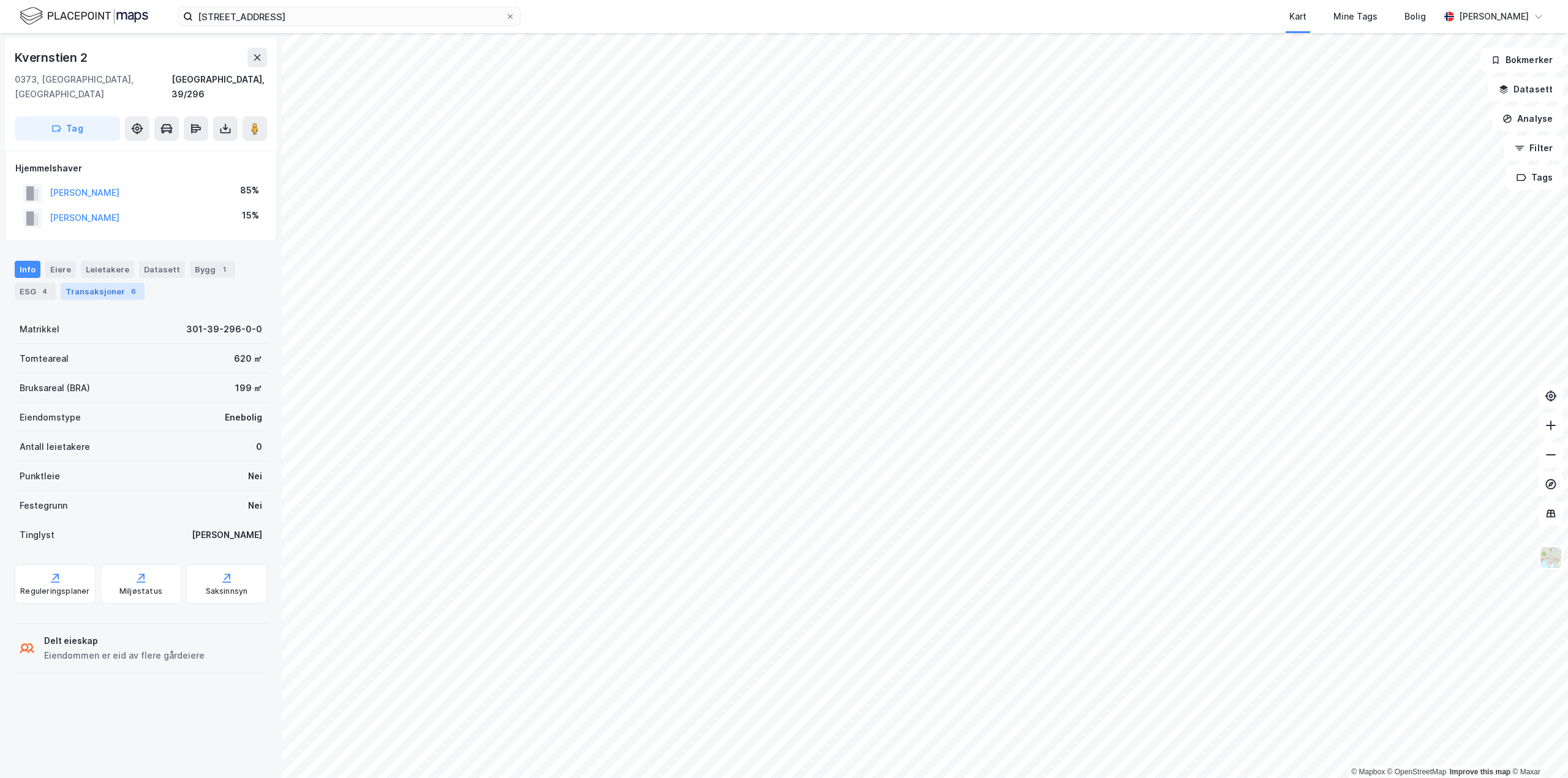
click at [127, 285] on div "6" at bounding box center [133, 291] width 13 height 13
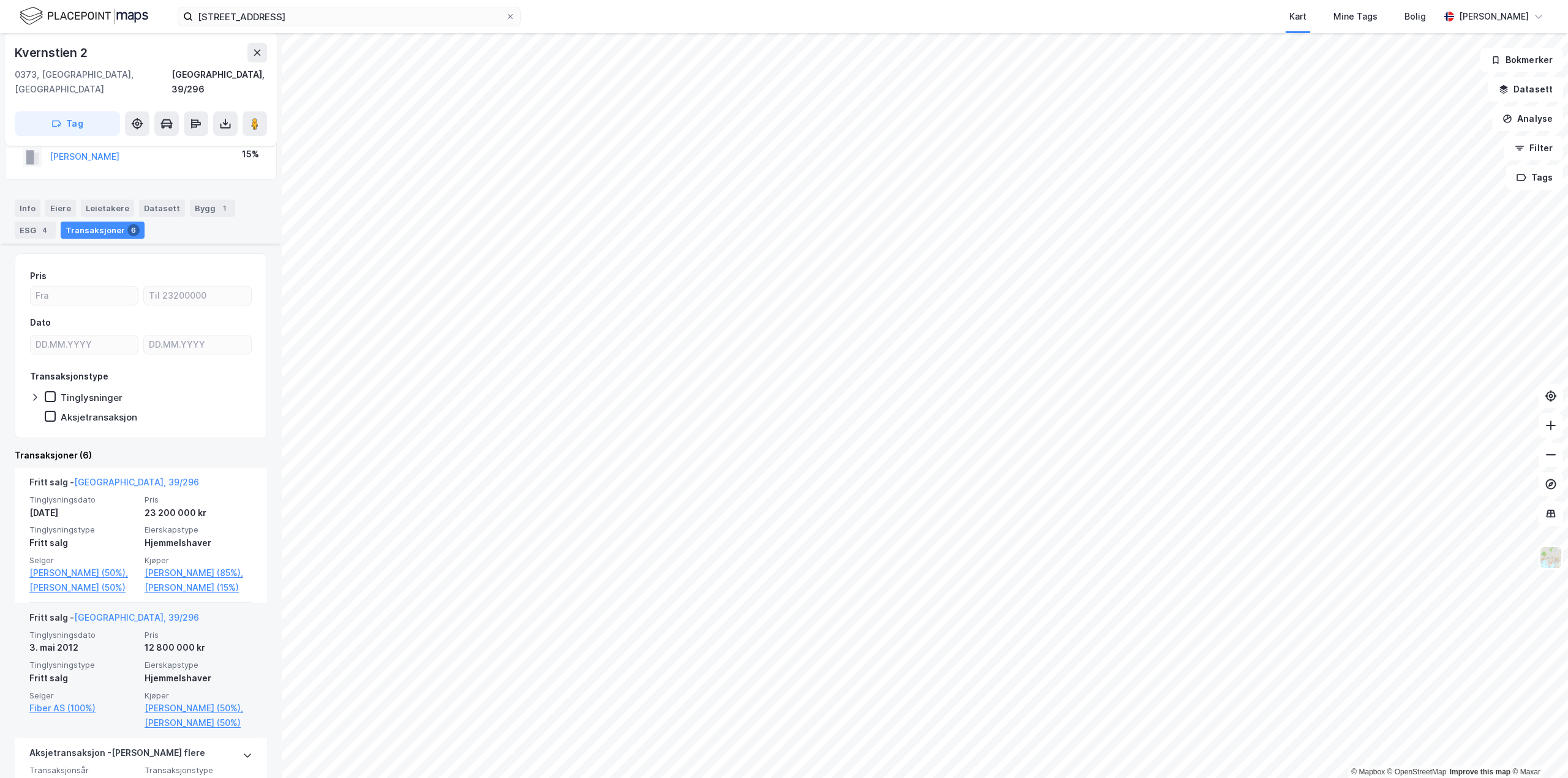
scroll to position [123, 0]
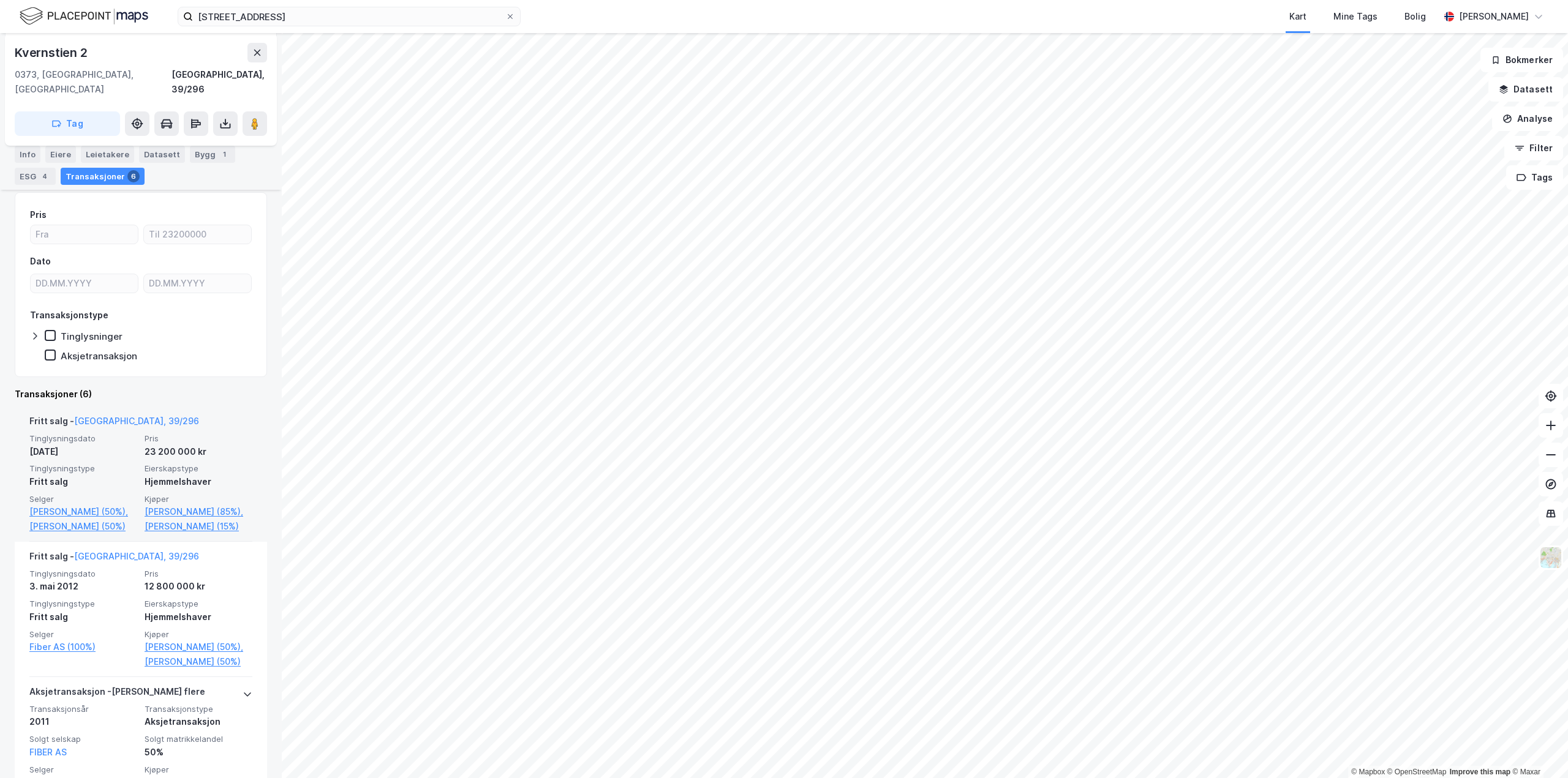
drag, startPoint x: 167, startPoint y: 529, endPoint x: 125, endPoint y: 551, distance: 47.4
click at [125, 542] on div "Fritt salg - Oslo, 39/296 Tinglysningsdato 3. nov. 2023 Pris 23 200 000 kr Ting…" at bounding box center [141, 473] width 223 height 135
click at [183, 504] on link "Abrahamsen Bjarne (85%)," at bounding box center [198, 512] width 108 height 15
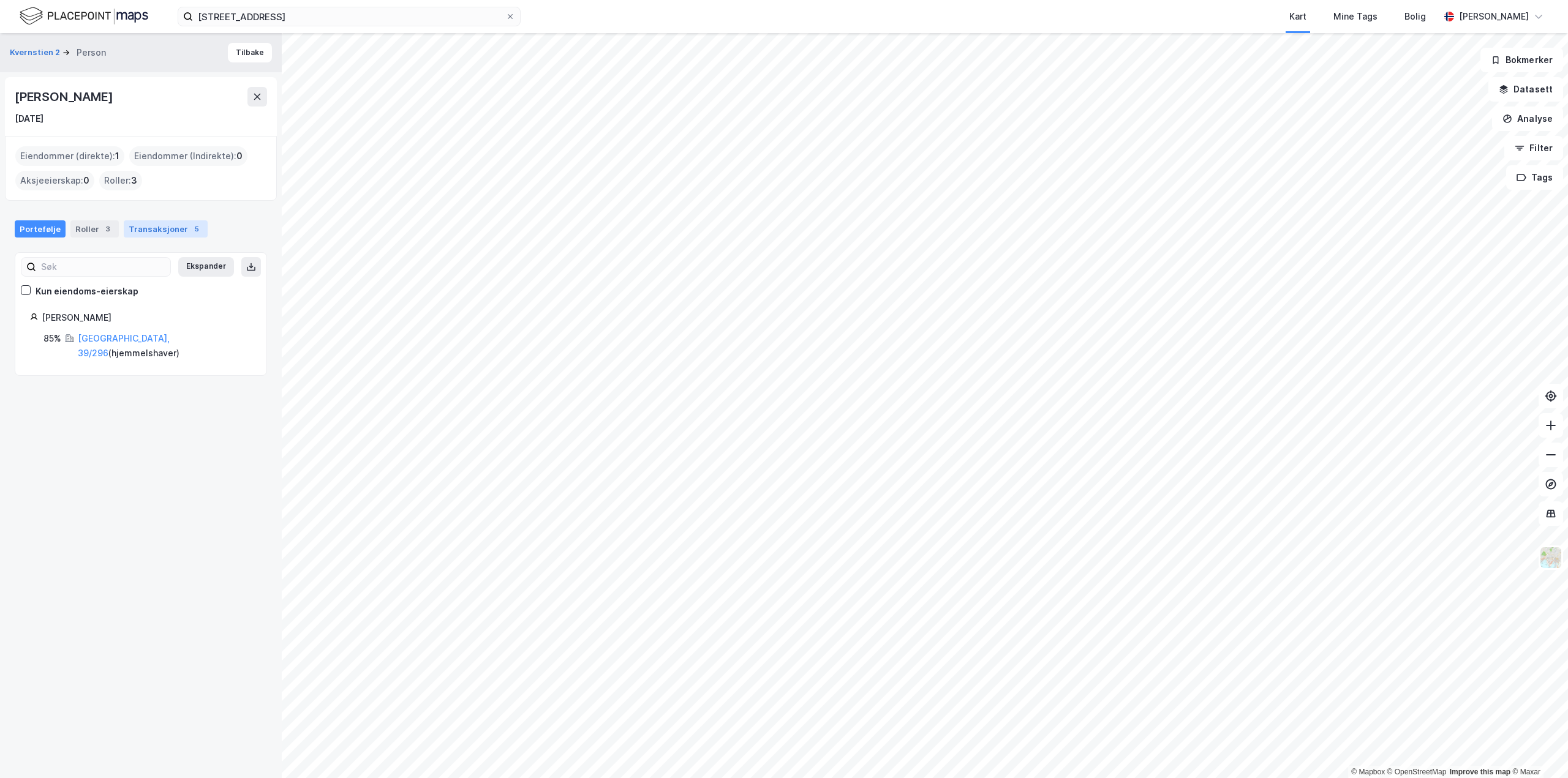
click at [144, 227] on div "Transaksjoner 5" at bounding box center [166, 229] width 84 height 17
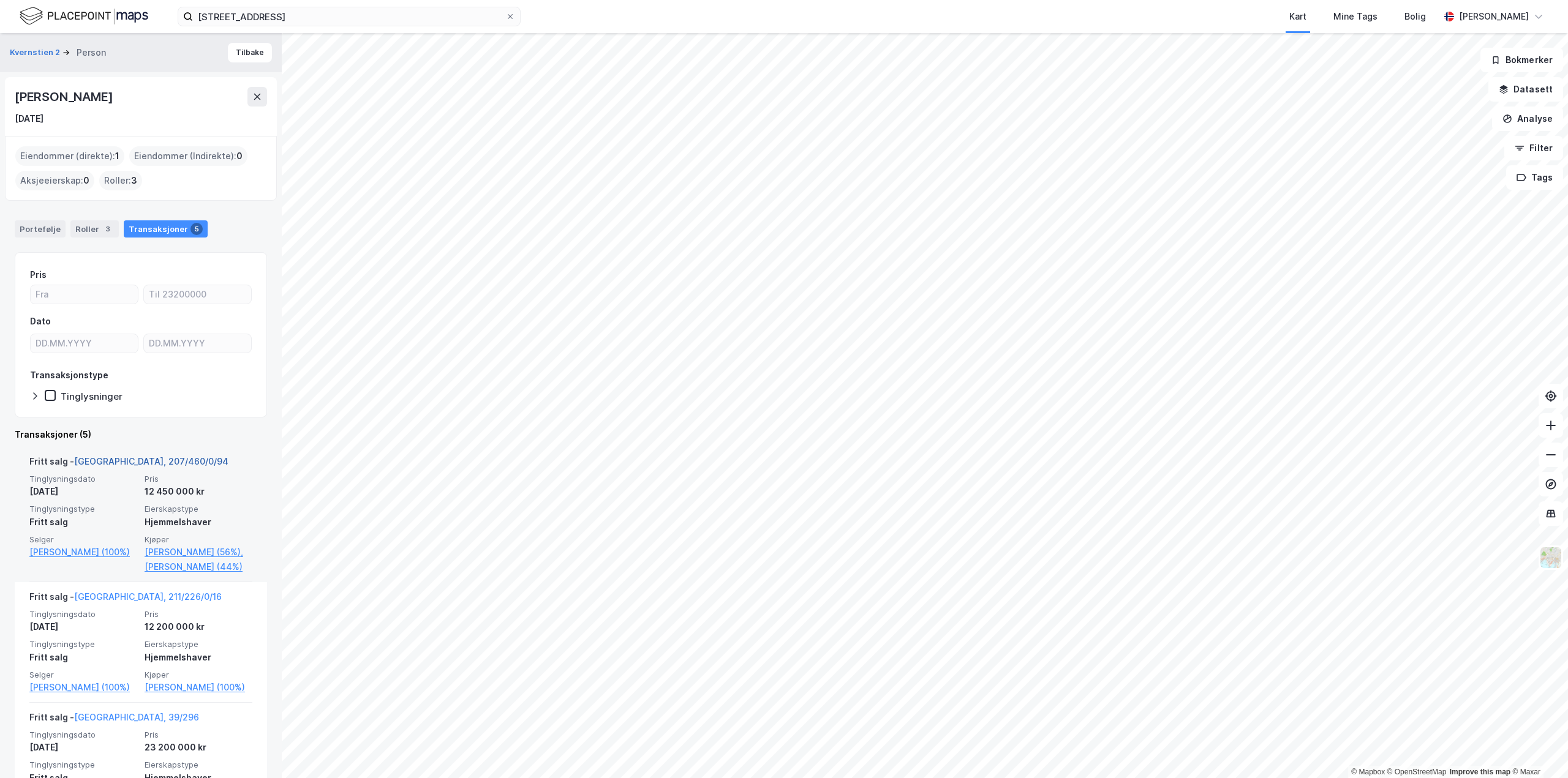
click at [125, 458] on link "Oslo, 207/460/0/94" at bounding box center [151, 462] width 154 height 11
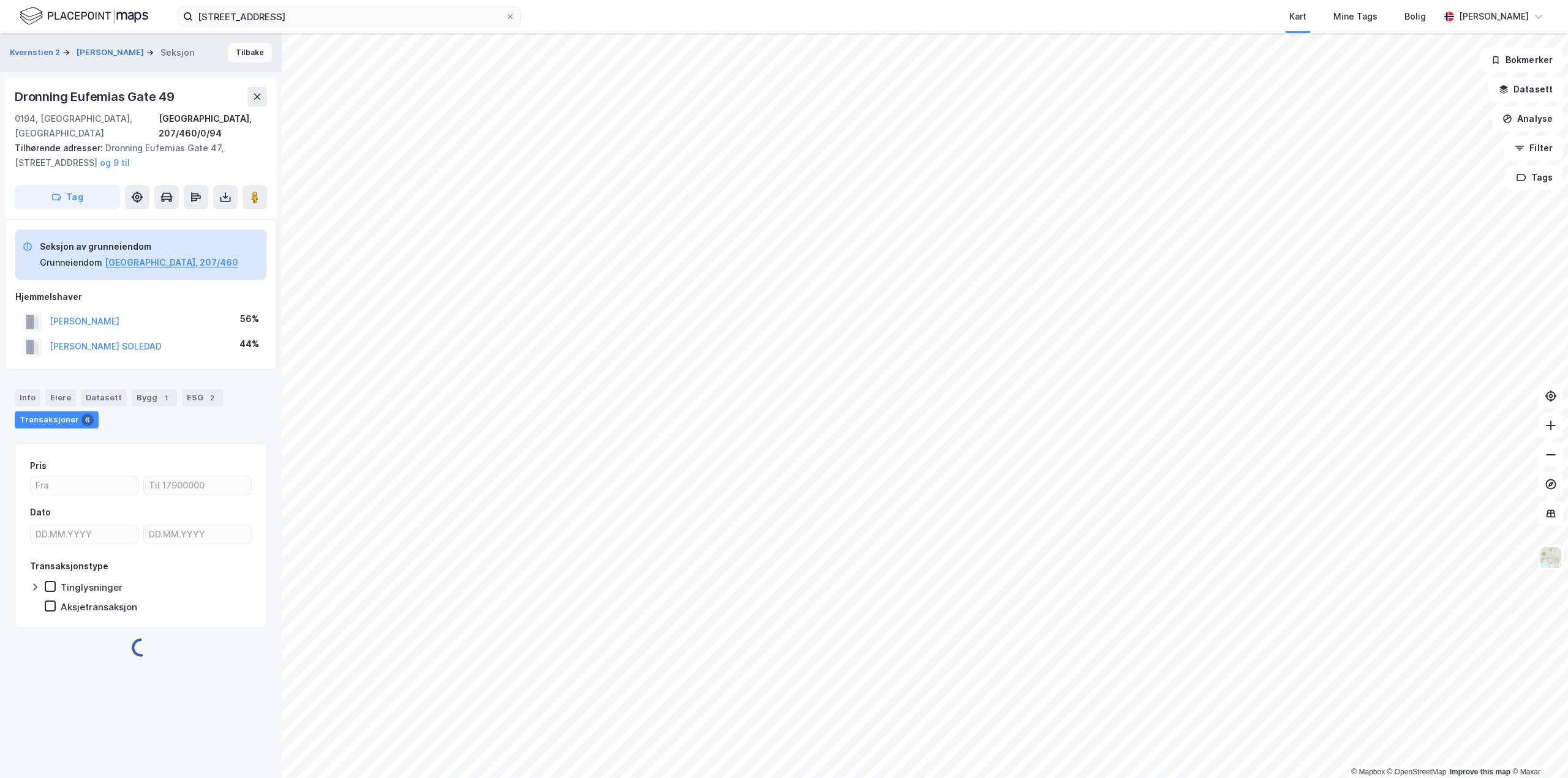
click at [244, 51] on button "Tilbake" at bounding box center [249, 53] width 44 height 20
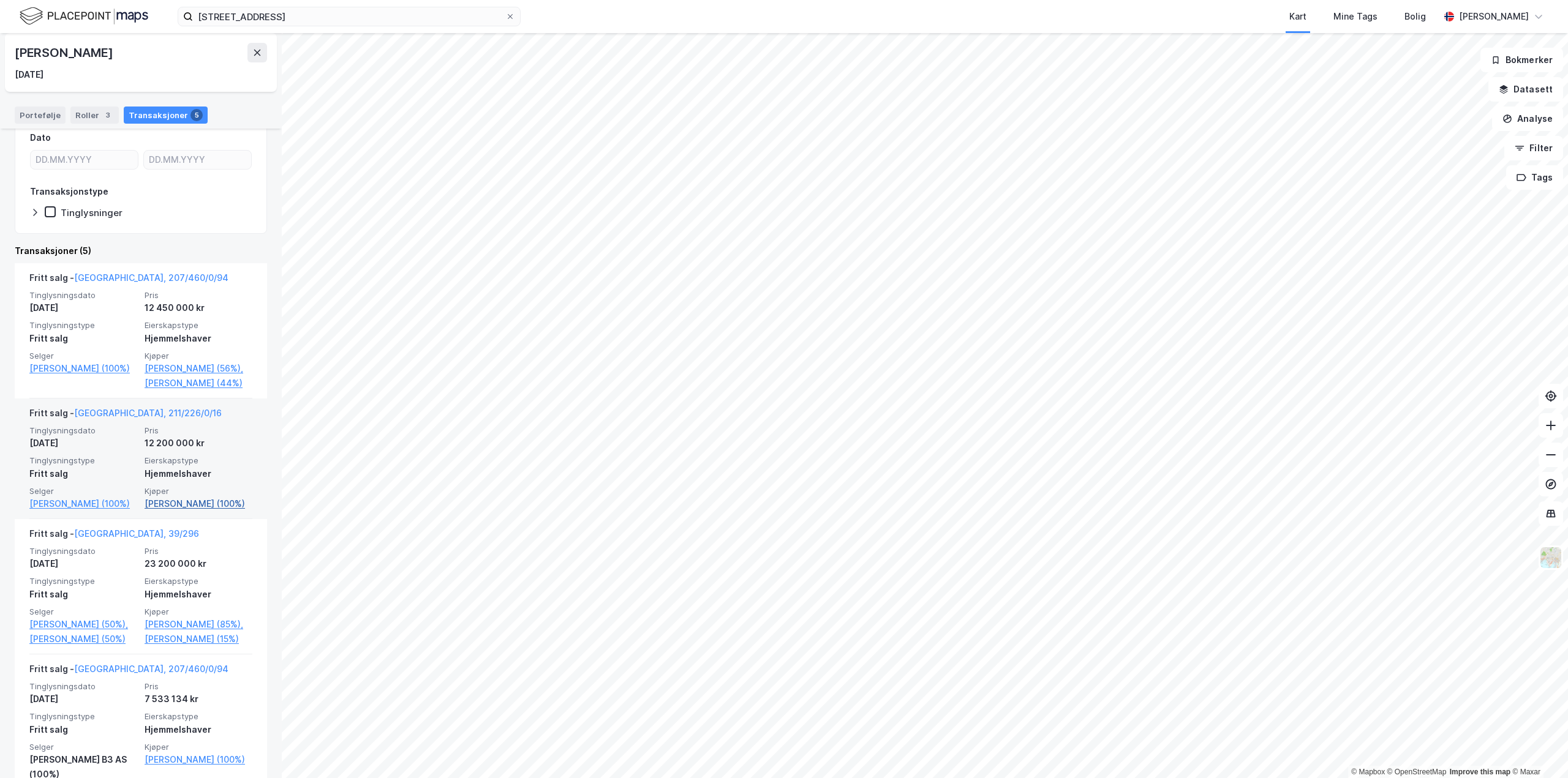
scroll to position [245, 0]
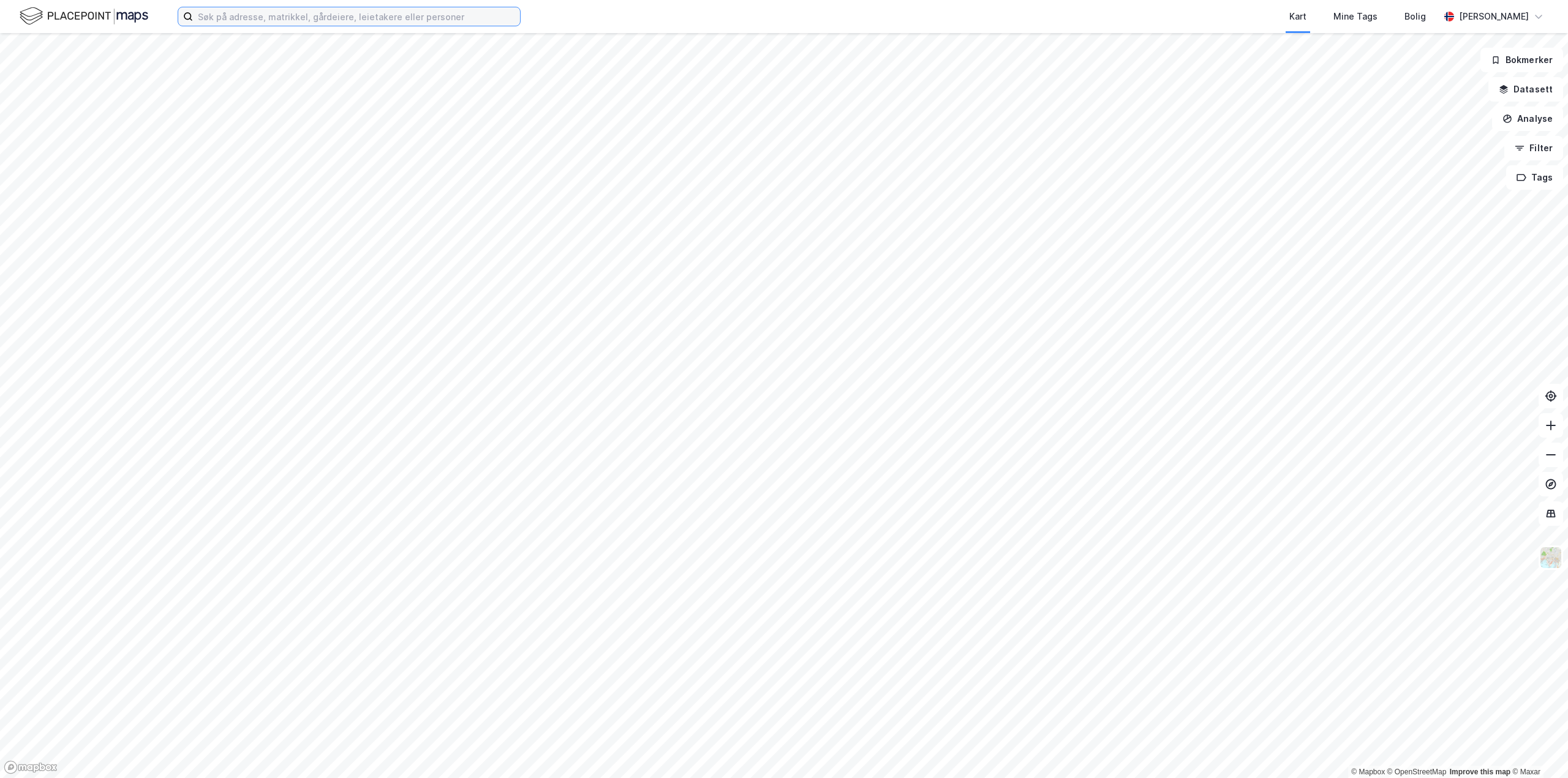
click at [400, 15] on input at bounding box center [356, 16] width 327 height 18
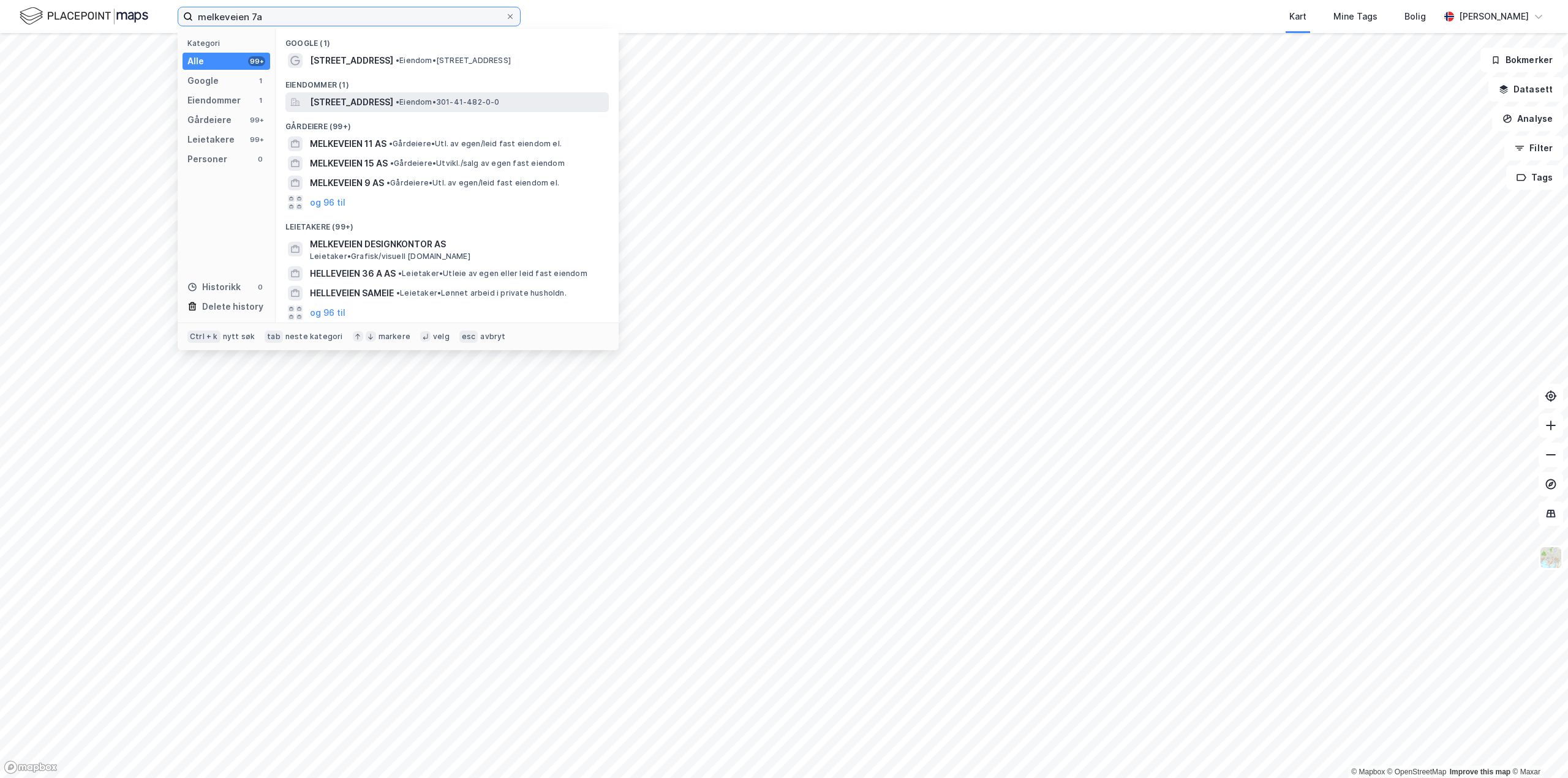
type input "melkeveien 7a"
click at [358, 100] on span "[STREET_ADDRESS]" at bounding box center [352, 102] width 83 height 15
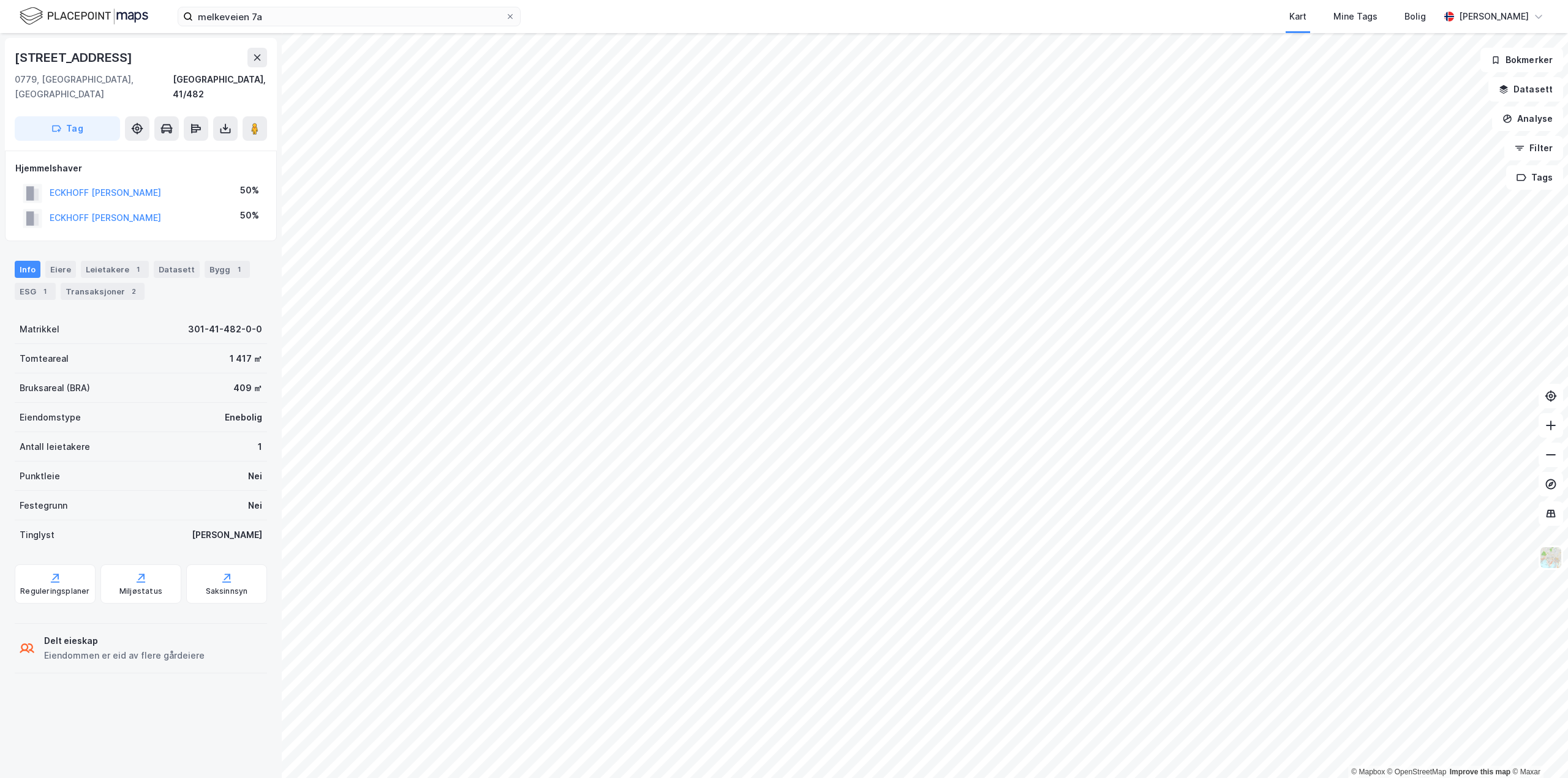
drag, startPoint x: 187, startPoint y: 204, endPoint x: 49, endPoint y: 204, distance: 138.0
click at [49, 206] on div "ECKHOFF [PERSON_NAME] 50%" at bounding box center [141, 218] width 251 height 25
drag, startPoint x: 199, startPoint y: 173, endPoint x: 29, endPoint y: 184, distance: 170.4
click at [29, 184] on div "ECKHOFF [PERSON_NAME] 50%" at bounding box center [141, 193] width 251 height 25
